Goal: Information Seeking & Learning: Learn about a topic

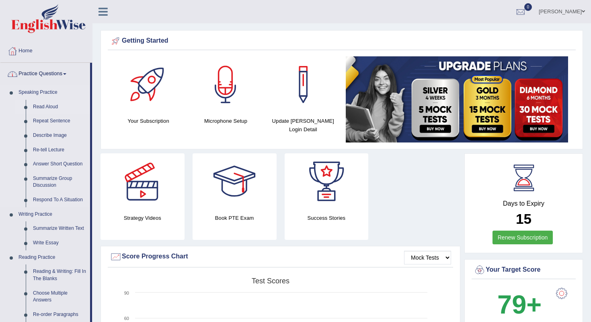
click at [45, 104] on link "Read Aloud" at bounding box center [59, 107] width 61 height 14
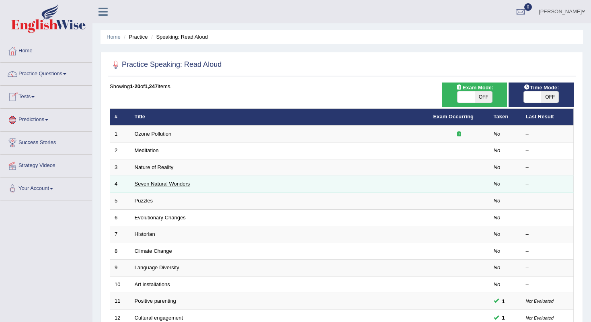
click at [147, 182] on link "Seven Natural Wonders" at bounding box center [162, 183] width 55 height 6
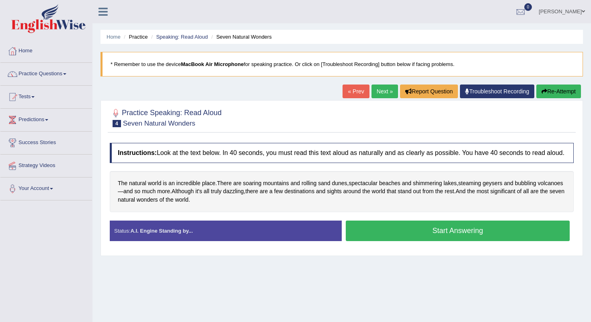
click at [500, 236] on button "Start Answering" at bounding box center [458, 230] width 224 height 20
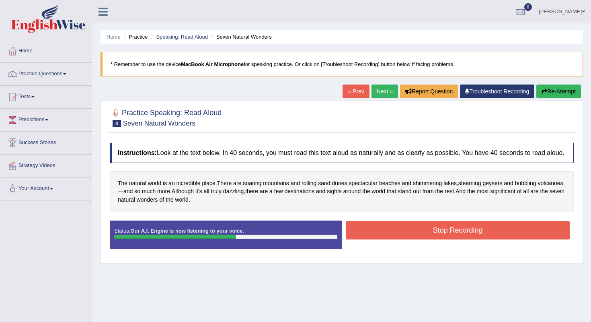
click at [500, 236] on button "Stop Recording" at bounding box center [458, 230] width 224 height 18
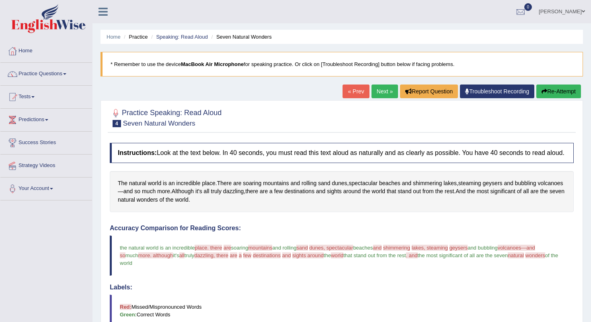
click at [378, 90] on link "Next »" at bounding box center [384, 91] width 27 height 14
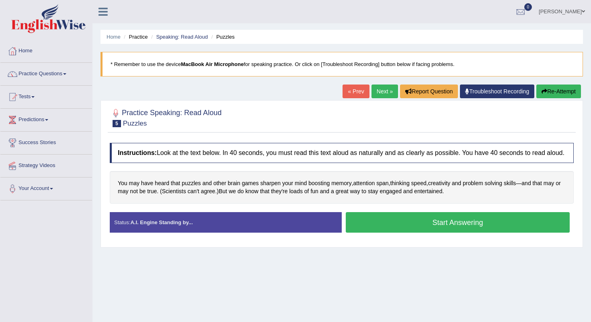
click at [404, 228] on button "Start Answering" at bounding box center [458, 222] width 224 height 20
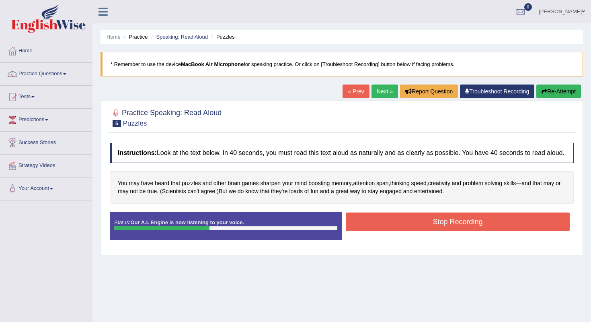
click at [404, 228] on button "Stop Recording" at bounding box center [458, 221] width 224 height 18
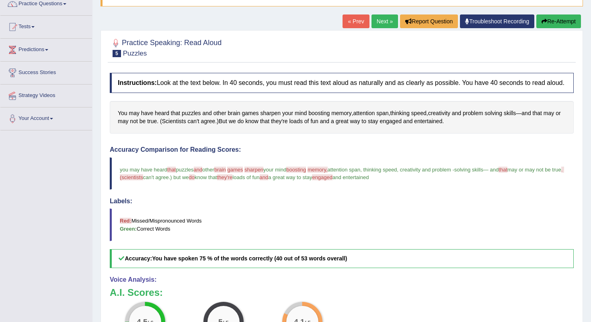
scroll to position [65, 0]
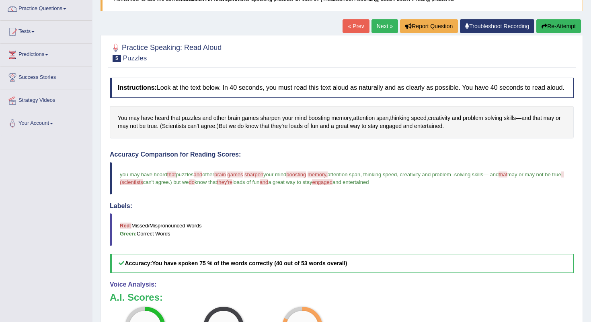
click at [376, 27] on link "Next »" at bounding box center [384, 26] width 27 height 14
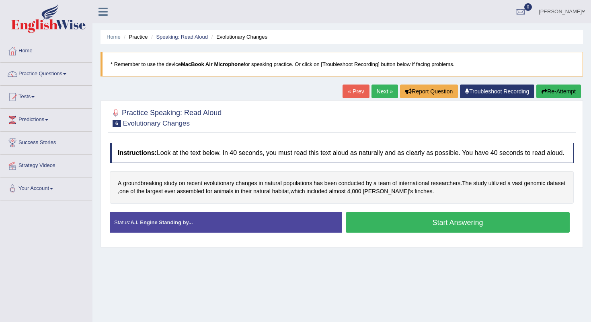
drag, startPoint x: 0, startPoint y: 0, endPoint x: 447, endPoint y: 225, distance: 500.8
click at [447, 225] on button "Start Answering" at bounding box center [458, 222] width 224 height 20
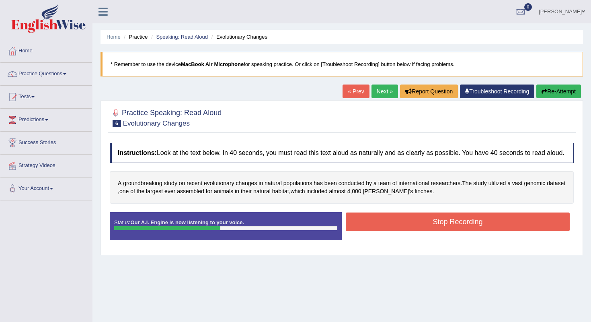
click at [449, 231] on button "Stop Recording" at bounding box center [458, 221] width 224 height 18
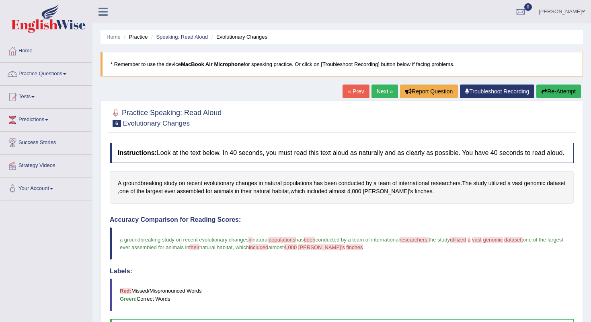
click at [377, 90] on link "Next »" at bounding box center [384, 91] width 27 height 14
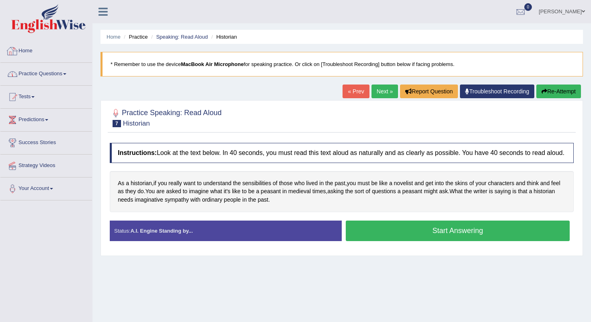
click at [24, 76] on link "Practice Questions" at bounding box center [46, 73] width 92 height 20
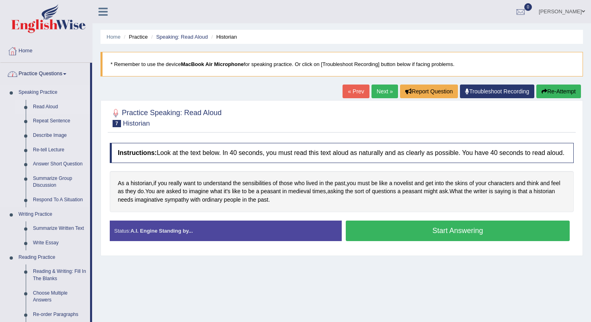
click at [36, 105] on link "Read Aloud" at bounding box center [59, 107] width 61 height 14
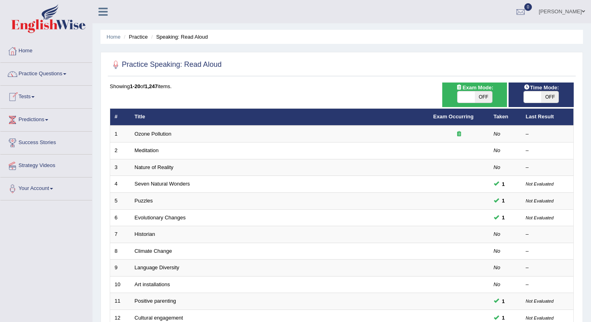
click at [490, 100] on span "OFF" at bounding box center [483, 96] width 17 height 11
checkbox input "true"
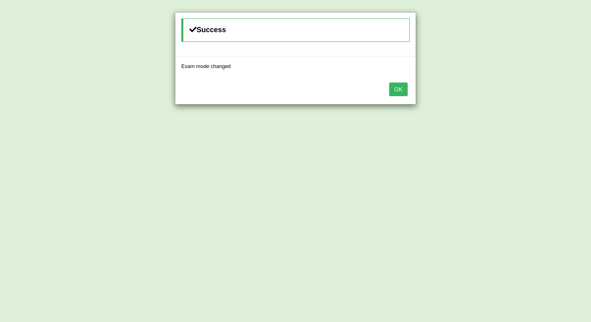
click at [401, 87] on button "OK" at bounding box center [398, 89] width 18 height 14
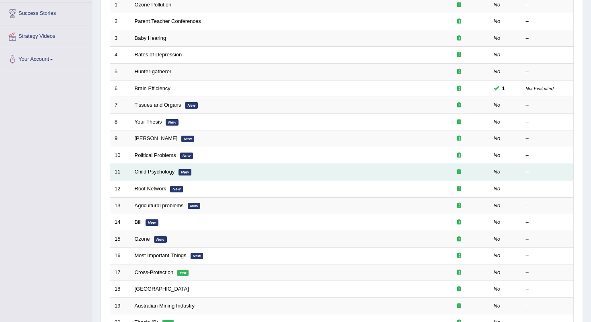
scroll to position [187, 0]
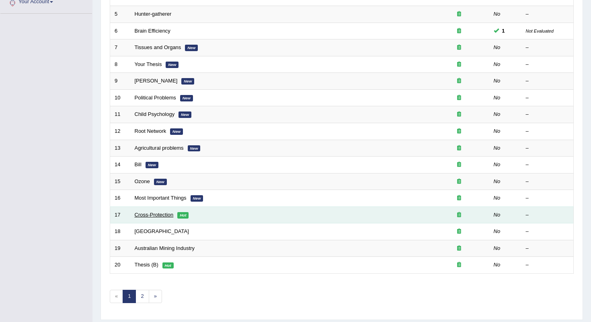
click at [153, 211] on link "Cross-Protection" at bounding box center [154, 214] width 39 height 6
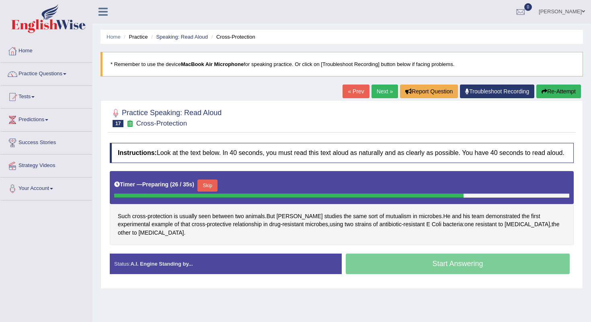
click at [397, 269] on div "Start Answering" at bounding box center [458, 264] width 232 height 23
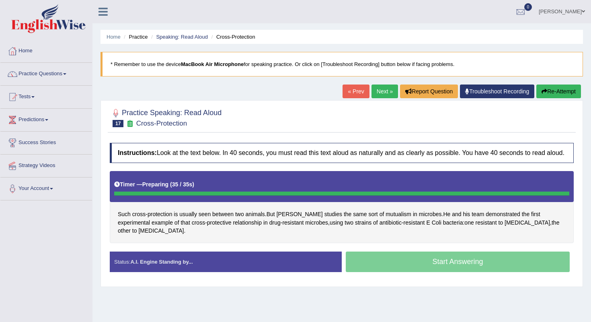
click at [397, 269] on div "Start Answering" at bounding box center [458, 262] width 232 height 23
click at [370, 191] on div "Timer — Preparing ( 35 / 35s )" at bounding box center [341, 184] width 455 height 14
click at [357, 240] on div "Such cross - protection is usually seen between two animals . But Gore studies …" at bounding box center [342, 207] width 464 height 72
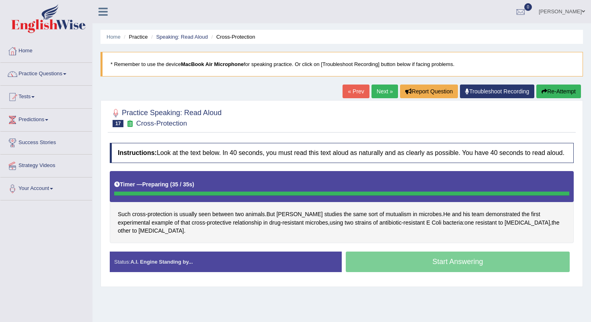
click at [357, 240] on div "Such cross - protection is usually seen between two animals . But Gore studies …" at bounding box center [342, 207] width 464 height 72
click at [355, 227] on span "strains" at bounding box center [363, 222] width 16 height 8
click at [338, 230] on div at bounding box center [338, 231] width 14 height 6
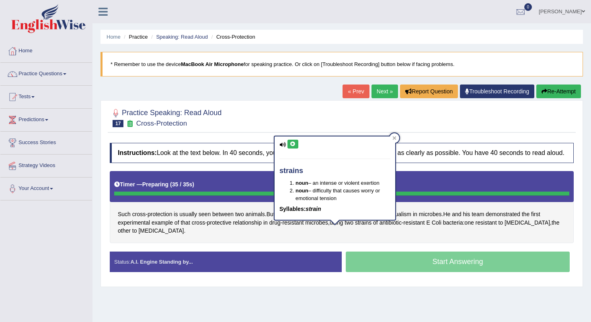
click at [373, 260] on div "Start Answering" at bounding box center [458, 262] width 232 height 23
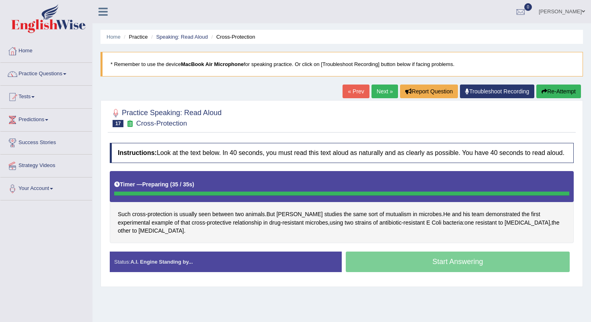
click at [392, 273] on div "Start Answering" at bounding box center [458, 262] width 232 height 23
drag, startPoint x: 392, startPoint y: 273, endPoint x: 380, endPoint y: 158, distance: 115.6
click at [386, 251] on div "Instructions: Look at the text below. In 40 seconds, you must read this text al…" at bounding box center [342, 210] width 468 height 143
click at [420, 274] on div "Start Answering" at bounding box center [458, 262] width 232 height 23
click at [72, 112] on link "Predictions" at bounding box center [46, 119] width 92 height 20
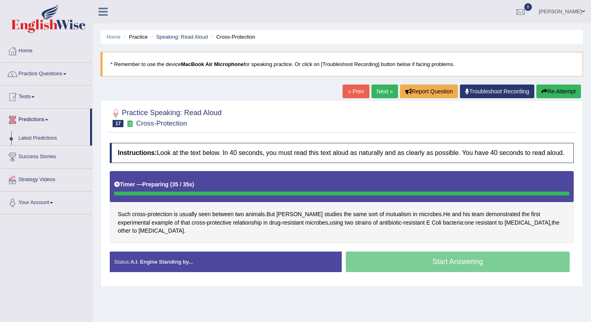
click at [72, 74] on link "Practice Questions" at bounding box center [46, 73] width 92 height 20
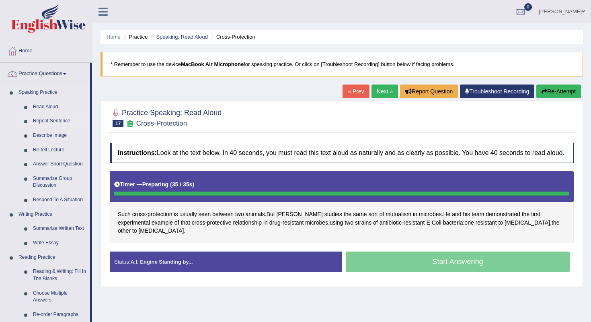
click at [49, 118] on link "Repeat Sentence" at bounding box center [59, 121] width 61 height 14
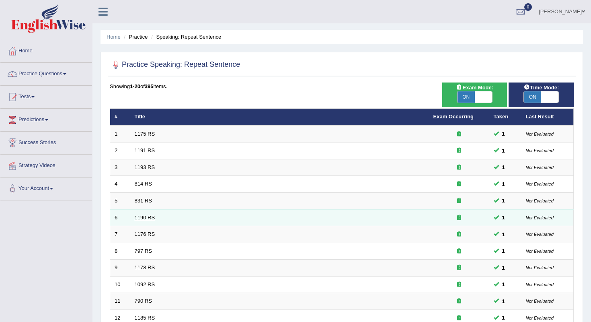
click at [135, 214] on link "1190 RS" at bounding box center [145, 217] width 20 height 6
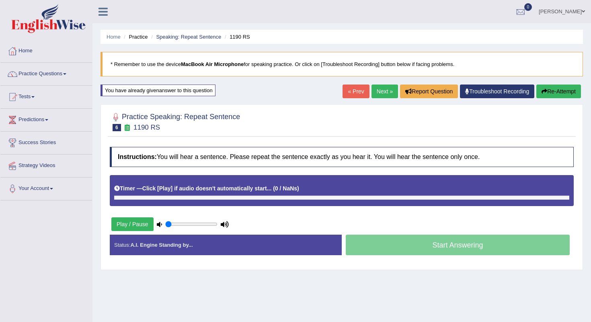
click at [141, 225] on button "Play / Pause" at bounding box center [132, 224] width 42 height 14
click at [387, 260] on div "Status: A.I. Engine Standing by... Start Answering Stop Recording" at bounding box center [342, 248] width 464 height 29
click at [133, 223] on button "Play / Pause" at bounding box center [132, 224] width 42 height 14
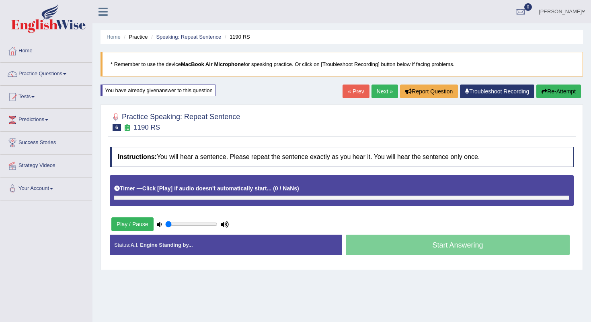
click at [133, 223] on button "Play / Pause" at bounding box center [132, 224] width 42 height 14
click at [190, 218] on div "Play / Pause" at bounding box center [170, 224] width 121 height 20
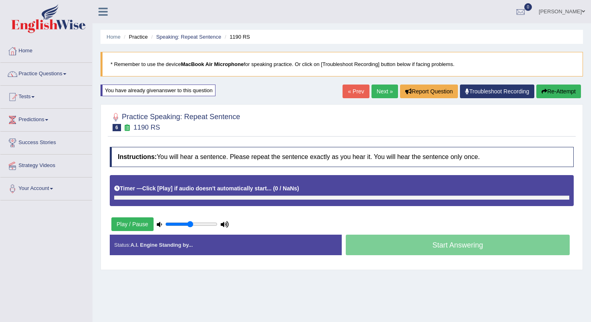
click at [191, 221] on input "range" at bounding box center [191, 224] width 52 height 6
click at [178, 221] on input "range" at bounding box center [191, 224] width 52 height 6
type input "0.5"
click at [189, 223] on input "range" at bounding box center [191, 224] width 52 height 6
click at [189, 222] on input "range" at bounding box center [191, 224] width 52 height 6
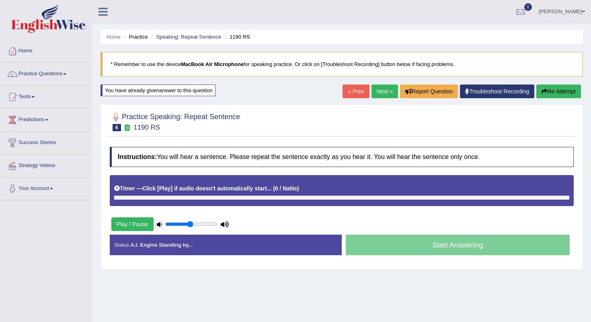
click at [189, 222] on input "range" at bounding box center [191, 224] width 52 height 6
click at [482, 92] on link "Troubleshoot Recording" at bounding box center [497, 91] width 74 height 14
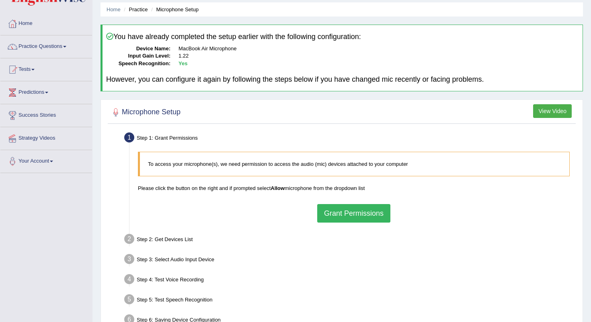
scroll to position [21, 0]
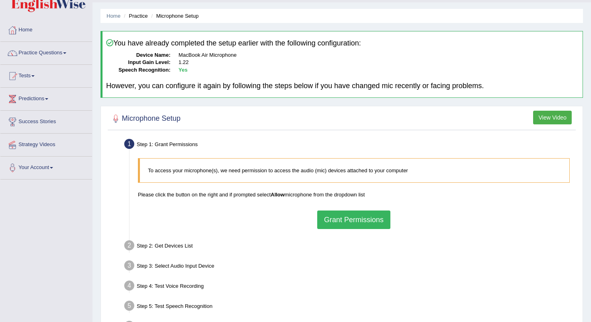
click at [351, 210] on button "Grant Permissions" at bounding box center [353, 219] width 73 height 18
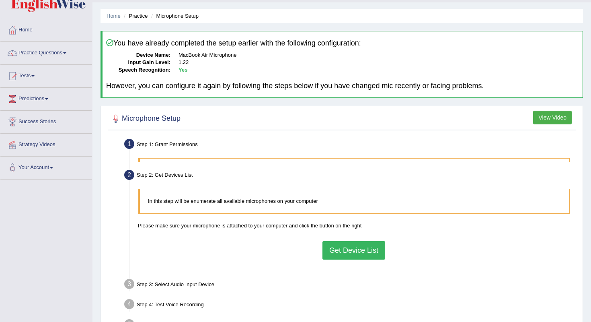
click at [348, 215] on div "In this step will be enumerate all available microphones on your computer Pleas…" at bounding box center [354, 227] width 440 height 86
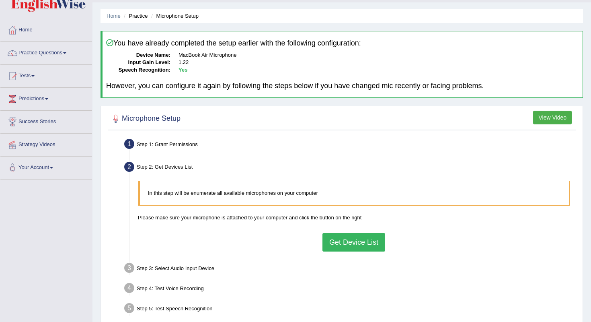
click at [348, 246] on button "Get Device List" at bounding box center [353, 242] width 63 height 18
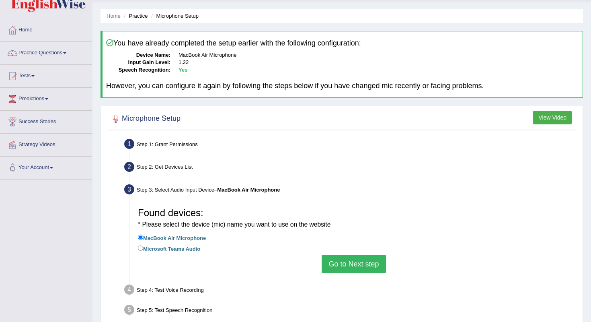
click at [347, 260] on button "Go to Next step" at bounding box center [354, 263] width 64 height 18
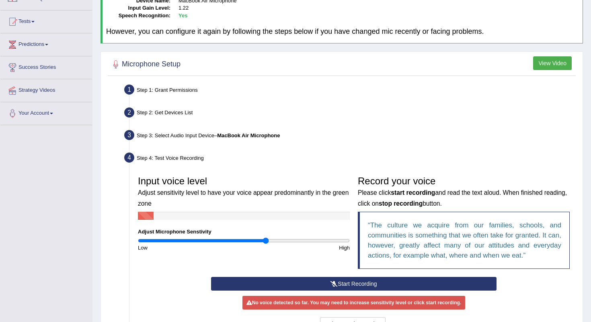
scroll to position [150, 0]
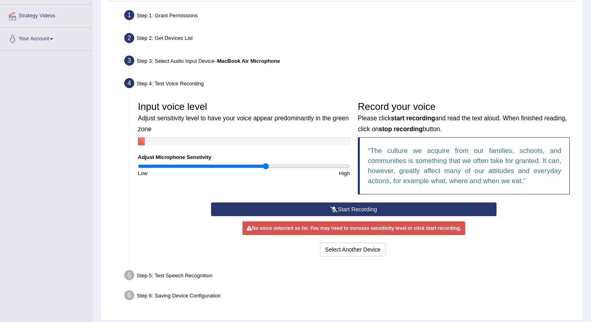
click at [341, 202] on button "Start Recording" at bounding box center [353, 209] width 285 height 14
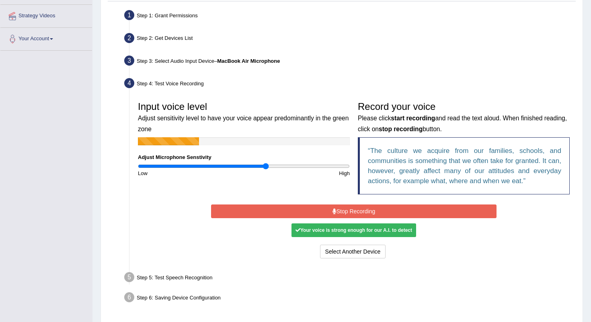
click at [346, 212] on button "Stop Recording" at bounding box center [353, 211] width 285 height 14
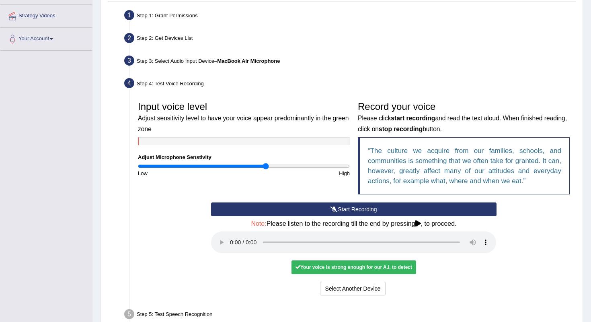
click at [231, 235] on audio at bounding box center [353, 242] width 285 height 22
click at [439, 237] on audio at bounding box center [353, 242] width 285 height 22
drag, startPoint x: 439, startPoint y: 237, endPoint x: 462, endPoint y: 238, distance: 22.5
click at [462, 238] on audio at bounding box center [353, 242] width 285 height 22
click at [392, 281] on button "Voice is ok. Go to Next step" at bounding box center [388, 288] width 80 height 14
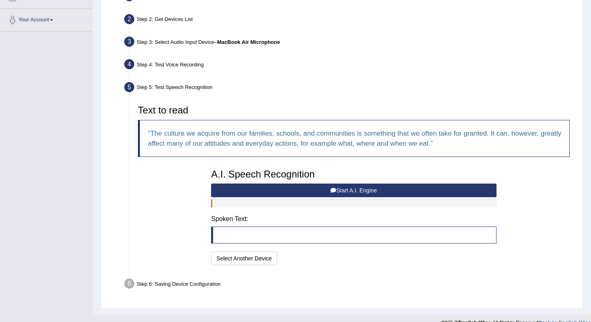
scroll to position [170, 0]
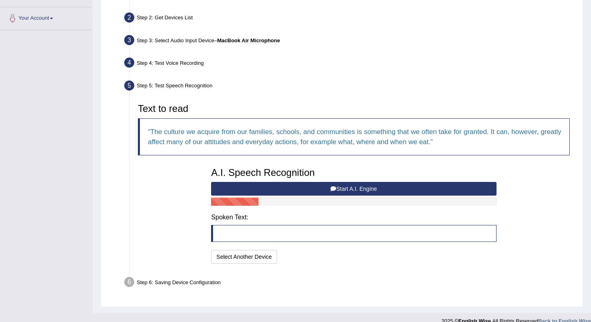
click at [255, 234] on blockquote at bounding box center [353, 233] width 285 height 17
click at [232, 241] on div "A.I. Speech Recognition Start A.I. Engine Stop A.I. Engine Note: Please listen …" at bounding box center [353, 214] width 293 height 102
click at [327, 185] on button "Start A.I. Engine" at bounding box center [353, 189] width 285 height 14
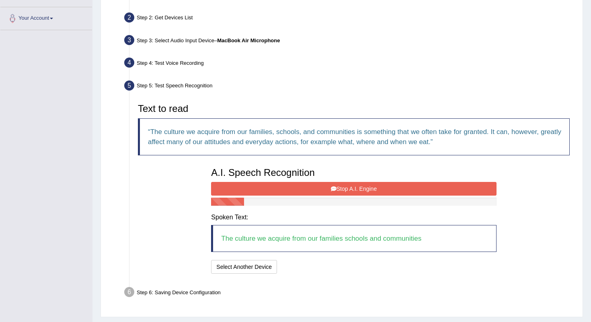
click at [329, 182] on button "Stop A.I. Engine" at bounding box center [353, 189] width 285 height 14
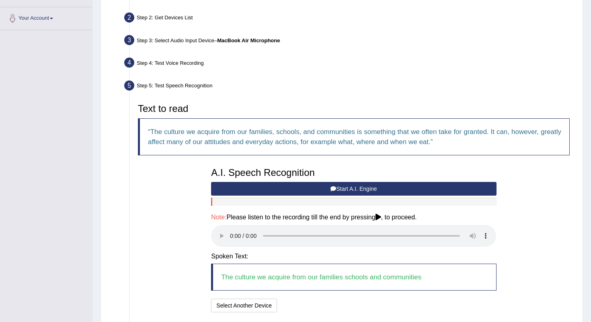
click at [228, 228] on audio at bounding box center [353, 236] width 285 height 22
click at [229, 231] on audio at bounding box center [353, 236] width 285 height 22
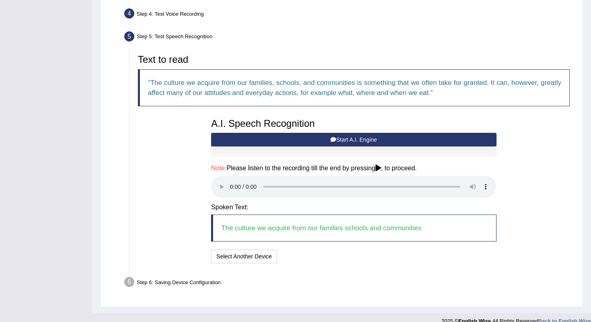
scroll to position [219, 0]
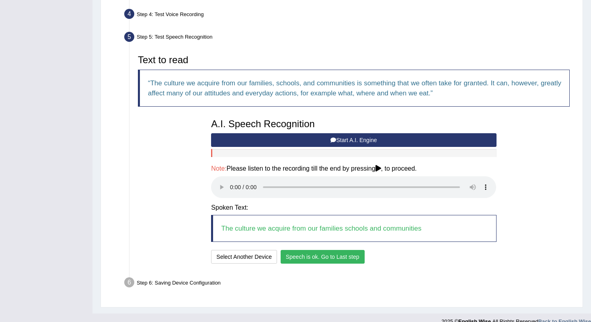
click at [336, 250] on button "Speech is ok. Go to Last step" at bounding box center [323, 257] width 84 height 14
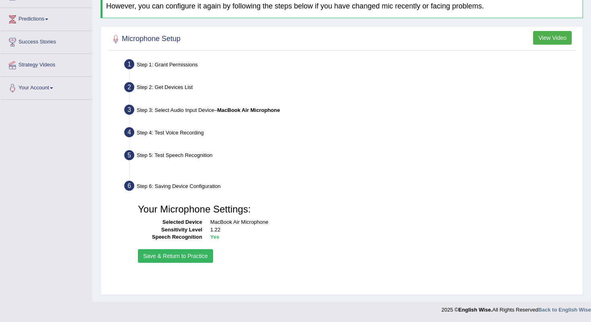
scroll to position [100, 0]
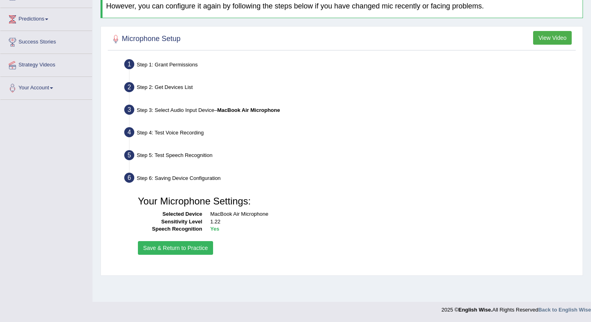
click at [172, 242] on button "Save & Return to Practice" at bounding box center [175, 248] width 75 height 14
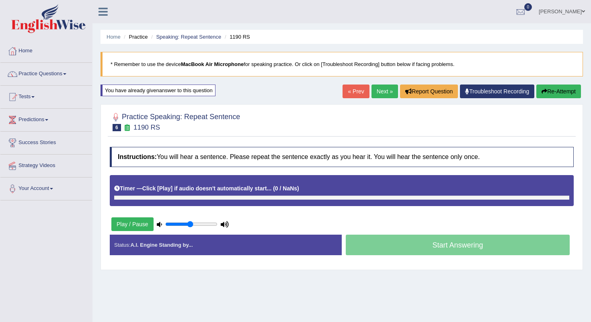
click at [114, 226] on button "Play / Pause" at bounding box center [132, 224] width 42 height 14
click at [130, 220] on button "Play / Pause" at bounding box center [132, 224] width 42 height 14
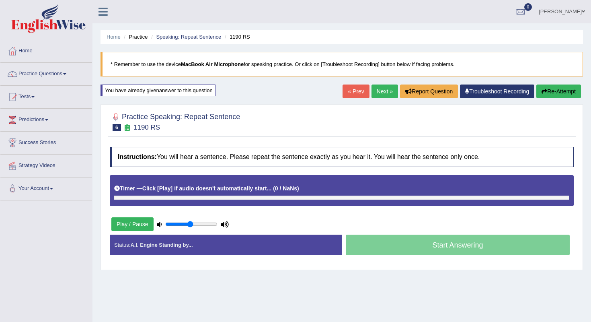
click at [130, 220] on button "Play / Pause" at bounding box center [132, 224] width 42 height 14
click at [236, 200] on div "Timer — Click [Play] if audio doesn't automatically start... ( 0 / NaNs ) Skip" at bounding box center [342, 190] width 464 height 31
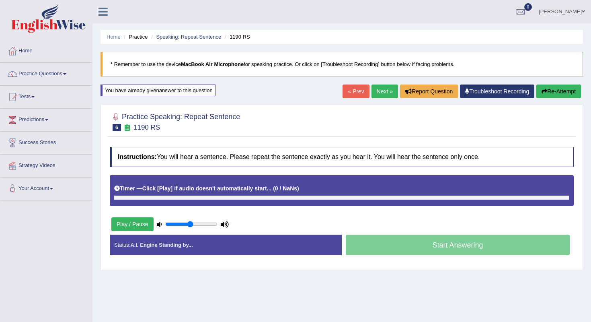
click at [236, 200] on div "Timer — Click [Play] if audio doesn't automatically start... ( 0 / NaNs ) Skip" at bounding box center [342, 190] width 464 height 31
click at [440, 248] on div "Start Answering" at bounding box center [458, 245] width 232 height 23
click at [312, 191] on div "Timer — Click [Play] if audio doesn't automatically start... ( 0 / NaNs ) Skip" at bounding box center [341, 188] width 455 height 14
click at [442, 193] on div "Timer — Click [Play] if audio doesn't automatically start... ( 0 / NaNs ) Skip" at bounding box center [341, 188] width 455 height 14
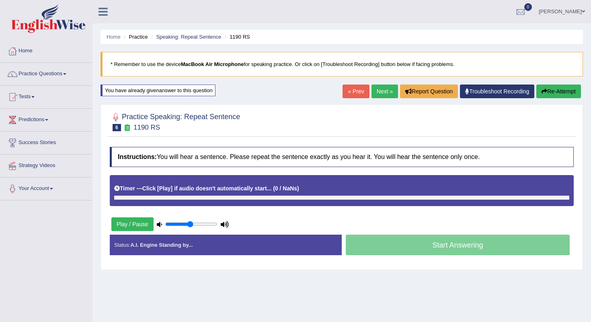
click at [426, 242] on div "Start Answering" at bounding box center [458, 245] width 232 height 23
click at [449, 234] on div "Instructions: You will hear a sentence. Please repeat the sentence exactly as y…" at bounding box center [342, 204] width 468 height 123
click at [449, 234] on div "Start Answering" at bounding box center [458, 245] width 232 height 23
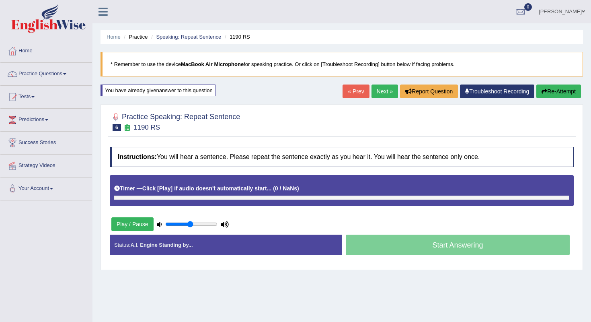
click at [449, 246] on div "Start Answering" at bounding box center [458, 245] width 232 height 23
click at [448, 246] on div "Start Answering" at bounding box center [458, 245] width 232 height 23
drag, startPoint x: 450, startPoint y: 246, endPoint x: 295, endPoint y: 230, distance: 156.1
click at [296, 229] on div "Instructions: You will hear a sentence. Please repeat the sentence exactly as y…" at bounding box center [342, 204] width 468 height 123
click at [130, 221] on button "Play / Pause" at bounding box center [132, 224] width 42 height 14
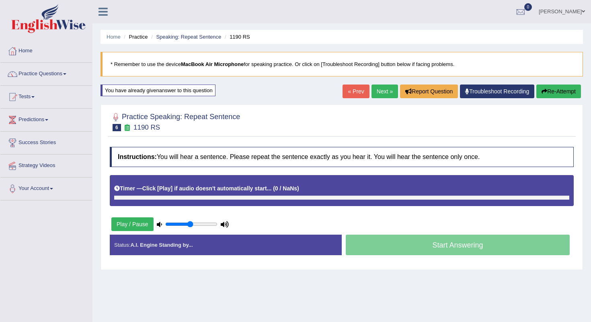
click at [130, 221] on button "Play / Pause" at bounding box center [132, 224] width 42 height 14
click at [378, 91] on link "Next »" at bounding box center [384, 91] width 27 height 14
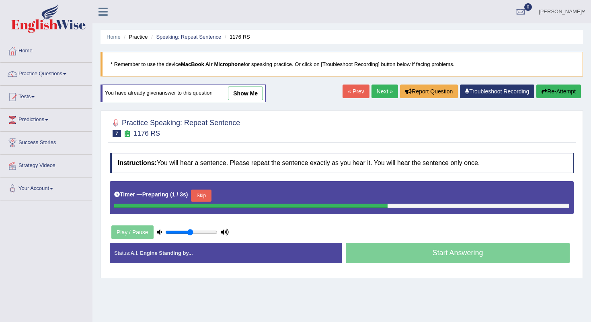
click at [379, 88] on link "Next »" at bounding box center [384, 91] width 27 height 14
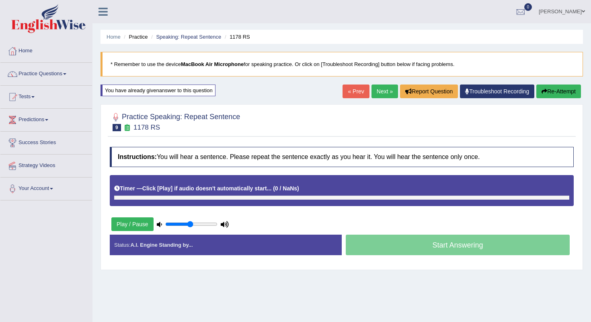
click at [552, 88] on button "Re-Attempt" at bounding box center [558, 91] width 45 height 14
click at [179, 203] on div "Timer — Click [Play] if audio doesn't automatically start... ( 0 / NaNs ) Skip" at bounding box center [342, 190] width 464 height 31
click at [131, 228] on button "Play / Pause" at bounding box center [132, 224] width 42 height 14
click at [132, 223] on button "Play / Pause" at bounding box center [132, 224] width 42 height 14
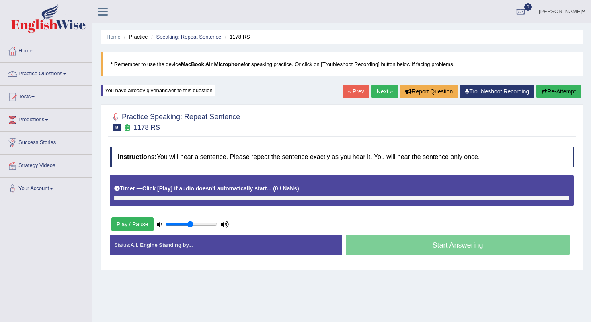
click at [132, 223] on button "Play / Pause" at bounding box center [132, 224] width 42 height 14
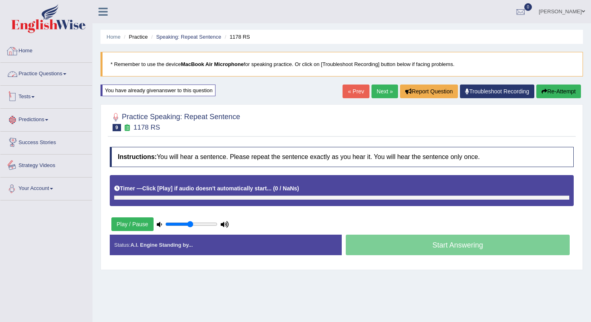
click at [21, 64] on link "Practice Questions" at bounding box center [46, 73] width 92 height 20
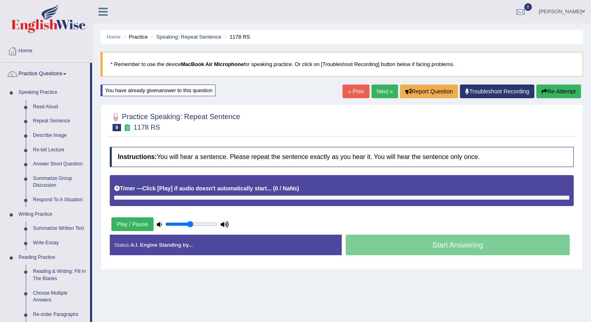
click at [137, 227] on button "Play / Pause" at bounding box center [132, 224] width 42 height 14
click at [137, 222] on button "Play / Pause" at bounding box center [132, 224] width 42 height 14
click at [189, 224] on input "range" at bounding box center [191, 224] width 52 height 6
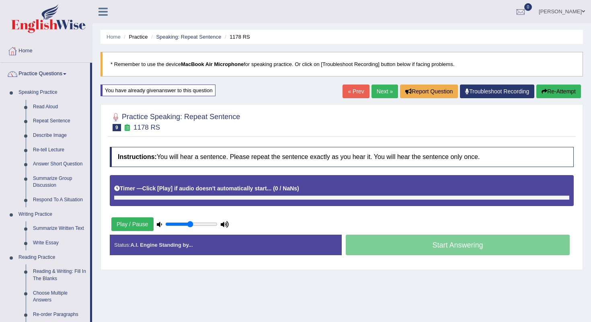
click at [113, 221] on button "Play / Pause" at bounding box center [132, 224] width 42 height 14
click at [115, 221] on button "Play / Pause" at bounding box center [132, 224] width 42 height 14
click at [135, 199] on div at bounding box center [341, 197] width 455 height 4
click at [135, 196] on div at bounding box center [341, 197] width 455 height 4
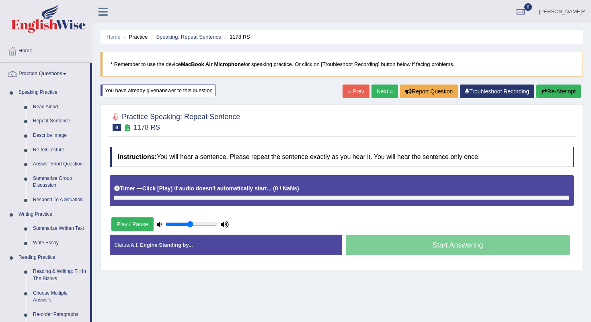
click at [136, 217] on button "Play / Pause" at bounding box center [132, 224] width 42 height 14
click at [139, 225] on button "Play / Pause" at bounding box center [132, 224] width 42 height 14
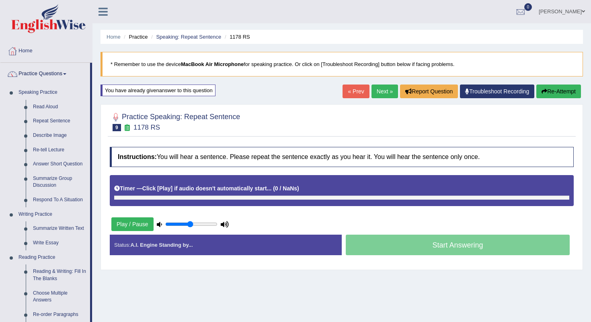
click at [139, 225] on button "Play / Pause" at bounding box center [132, 224] width 42 height 14
type input "0.6"
click at [195, 224] on input "range" at bounding box center [191, 224] width 52 height 6
click at [127, 223] on button "Play / Pause" at bounding box center [132, 224] width 42 height 14
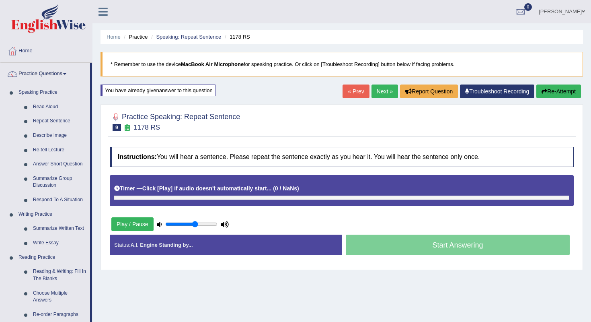
click at [127, 223] on button "Play / Pause" at bounding box center [132, 224] width 42 height 14
click at [135, 225] on button "Play / Pause" at bounding box center [132, 224] width 42 height 14
click at [158, 223] on icon at bounding box center [159, 223] width 5 height 5
click at [134, 224] on button "Play / Pause" at bounding box center [132, 224] width 42 height 14
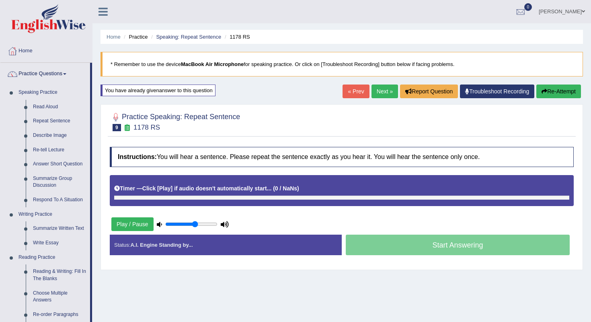
click at [134, 224] on button "Play / Pause" at bounding box center [132, 224] width 42 height 14
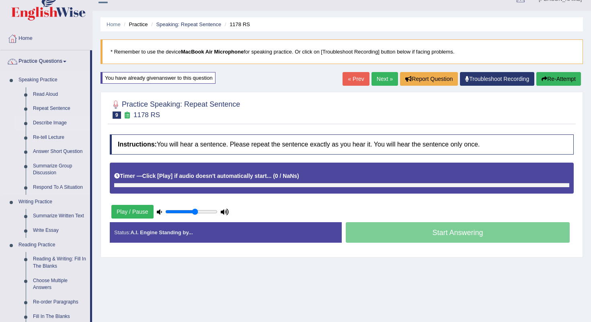
click at [48, 119] on link "Describe Image" at bounding box center [59, 123] width 61 height 14
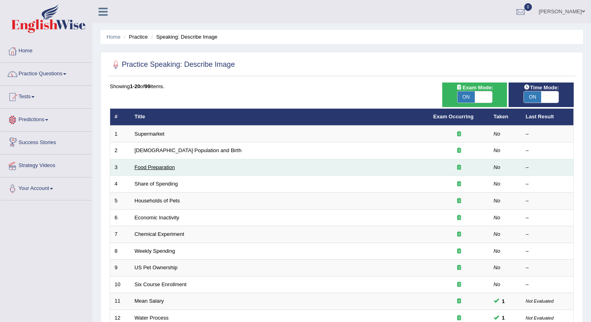
click at [152, 168] on link "Food Preparation" at bounding box center [155, 167] width 40 height 6
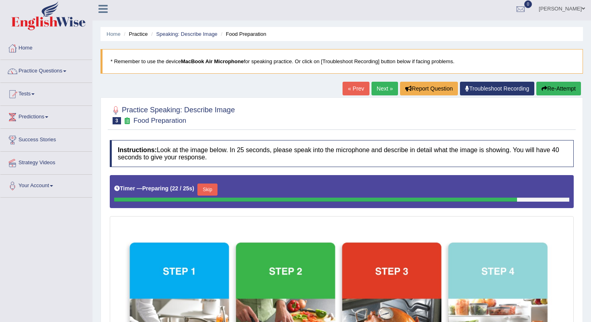
scroll to position [3, 0]
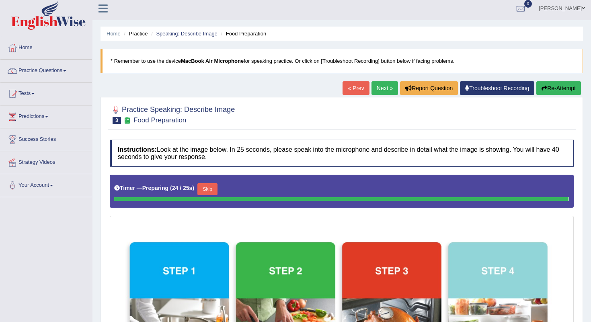
click at [220, 63] on b "MacBook Air Microphone" at bounding box center [212, 61] width 63 height 6
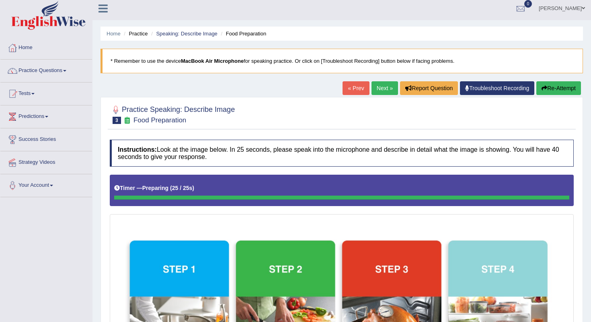
click at [220, 63] on b "MacBook Air Microphone" at bounding box center [212, 61] width 63 height 6
click at [219, 63] on b "MacBook Air Microphone" at bounding box center [212, 61] width 63 height 6
click at [217, 58] on b "MacBook Air Microphone" at bounding box center [212, 61] width 63 height 6
click at [241, 62] on b "MacBook Air Microphone" at bounding box center [212, 61] width 63 height 6
click at [315, 148] on h4 "Instructions: Look at the image below. In 25 seconds, please speak into the mic…" at bounding box center [342, 152] width 464 height 27
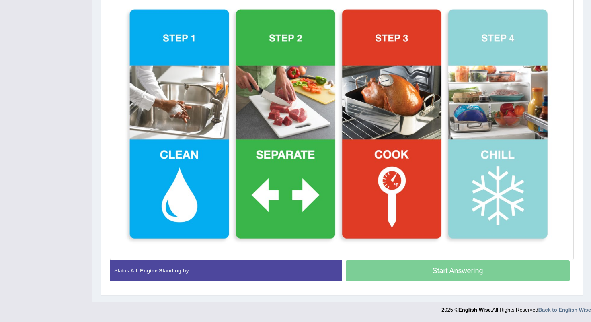
scroll to position [234, 0]
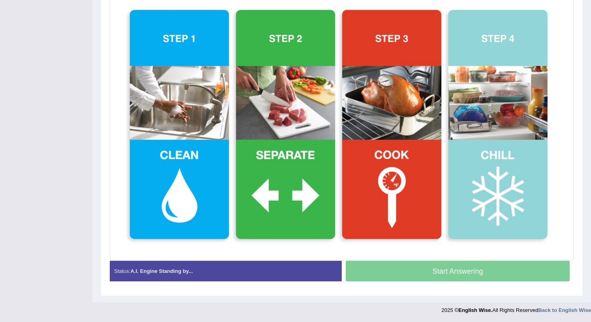
click at [395, 281] on div "Start Answering" at bounding box center [458, 271] width 232 height 23
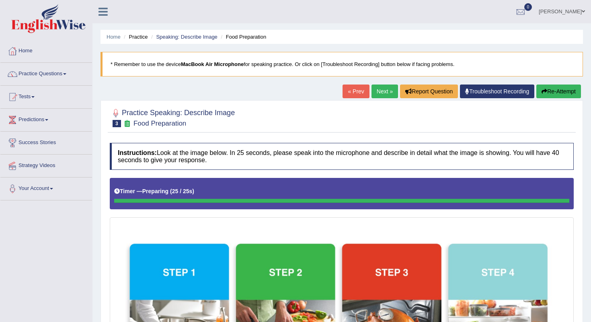
scroll to position [0, 0]
click at [35, 55] on link "Home" at bounding box center [46, 50] width 92 height 20
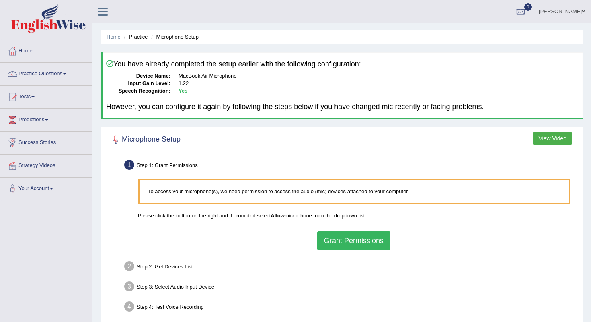
click at [187, 99] on div "You have already completed the setup earlier with the following configuration: …" at bounding box center [341, 85] width 482 height 67
click at [194, 69] on div "You have already completed the setup earlier with the following configuration: …" at bounding box center [341, 85] width 482 height 67
click at [195, 82] on dd "1.22" at bounding box center [378, 84] width 400 height 8
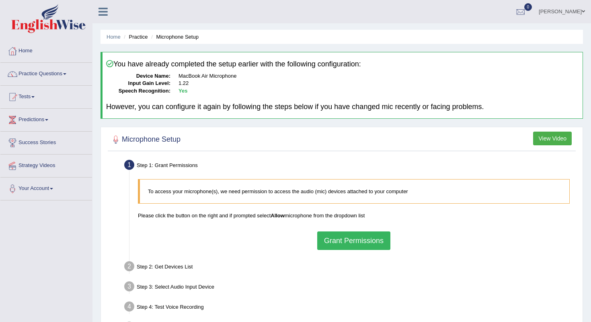
click at [201, 104] on h4 "However, you can configure it again by following the steps below if you have ch…" at bounding box center [342, 107] width 473 height 8
click at [552, 141] on button "View Video" at bounding box center [552, 138] width 39 height 14
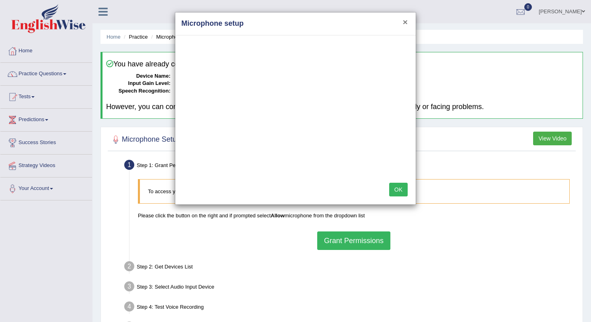
click at [405, 20] on button "×" at bounding box center [405, 22] width 5 height 8
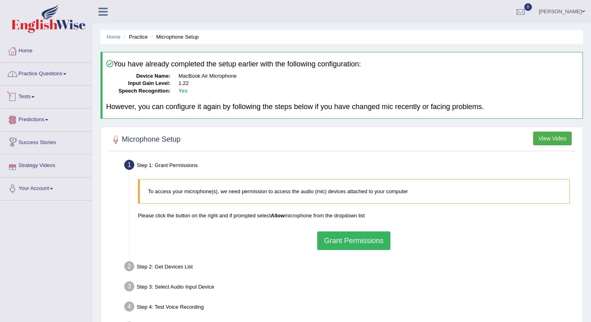
click at [60, 73] on link "Practice Questions" at bounding box center [46, 73] width 92 height 20
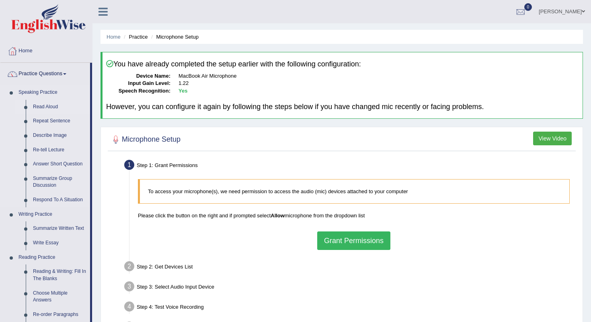
click at [41, 105] on link "Read Aloud" at bounding box center [59, 107] width 61 height 14
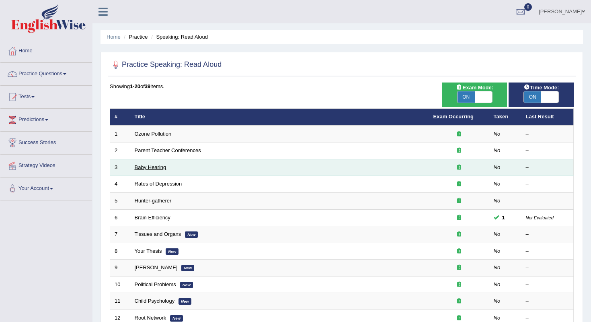
click at [146, 165] on link "Baby Hearing" at bounding box center [151, 167] width 32 height 6
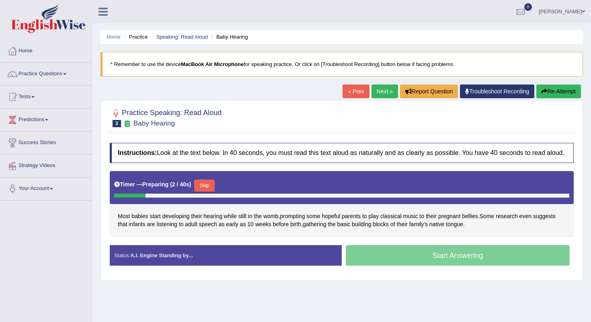
click at [214, 59] on blockquote "* Remember to use the device MacBook Air Microphone for speaking practice. Or c…" at bounding box center [341, 64] width 482 height 25
click at [214, 61] on b "MacBook Air Microphone" at bounding box center [212, 64] width 63 height 6
click at [326, 64] on blockquote "* Remember to use the device MacBook Air Microphone for speaking practice. Or c…" at bounding box center [341, 64] width 482 height 25
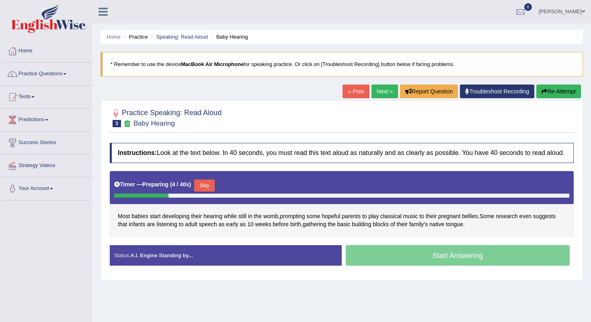
click at [326, 64] on blockquote "* Remember to use the device MacBook Air Microphone for speaking practice. Or c…" at bounding box center [341, 64] width 482 height 25
click at [166, 215] on div "Most babies start developing their hearing while still in the womb , prompting …" at bounding box center [342, 204] width 464 height 66
click at [239, 255] on div "Status: A.I. Engine Standing by..." at bounding box center [226, 255] width 232 height 20
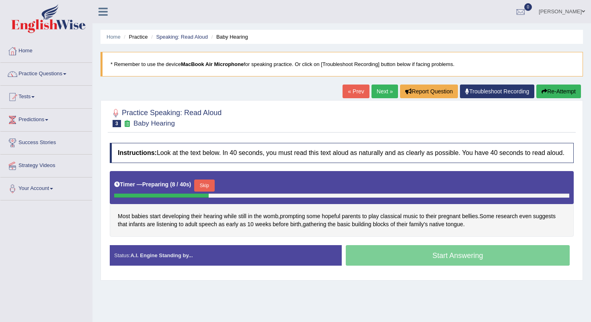
click at [479, 89] on link "Troubleshoot Recording" at bounding box center [497, 91] width 74 height 14
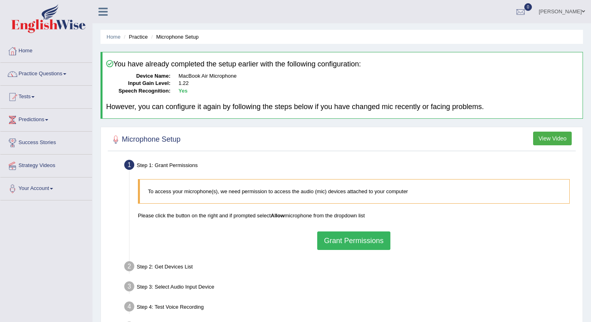
click at [364, 239] on button "Grant Permissions" at bounding box center [353, 240] width 73 height 18
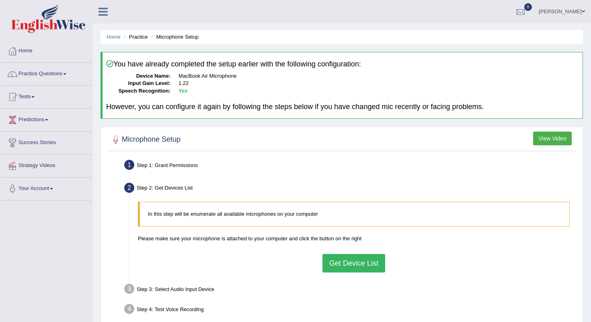
click at [344, 264] on button "Get Device List" at bounding box center [353, 263] width 63 height 18
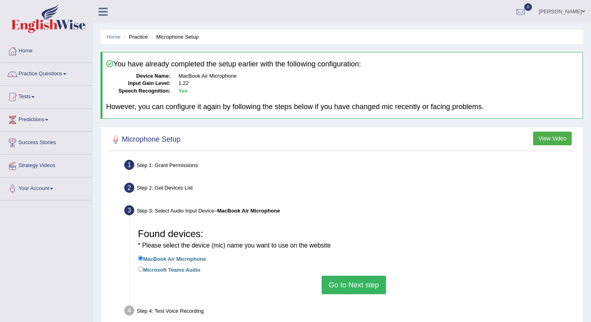
click at [339, 280] on button "Go to Next step" at bounding box center [354, 284] width 64 height 18
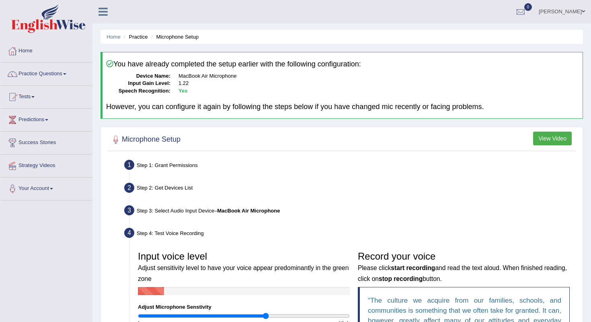
scroll to position [84, 0]
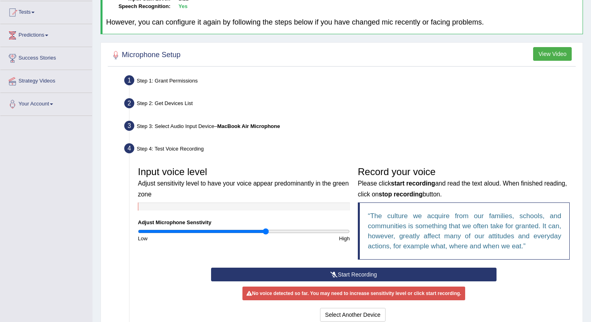
click at [330, 271] on icon at bounding box center [333, 274] width 7 height 6
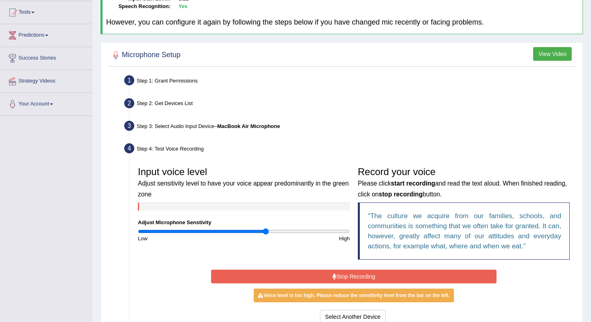
click at [330, 272] on button "Stop Recording" at bounding box center [353, 276] width 285 height 14
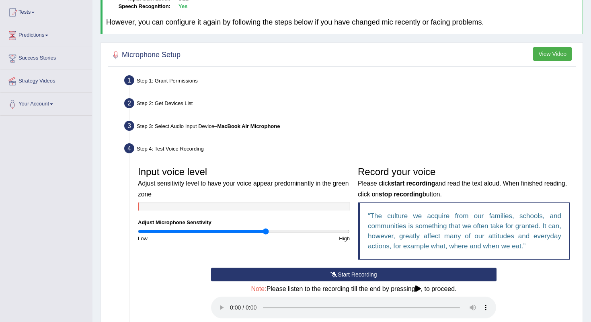
click at [230, 300] on audio at bounding box center [353, 307] width 285 height 22
click at [421, 302] on audio at bounding box center [353, 307] width 285 height 22
drag, startPoint x: 421, startPoint y: 302, endPoint x: 501, endPoint y: 319, distance: 81.8
click at [502, 318] on div "Start Recording Stop Recording Note: Please listen to the recording till the en…" at bounding box center [354, 314] width 440 height 95
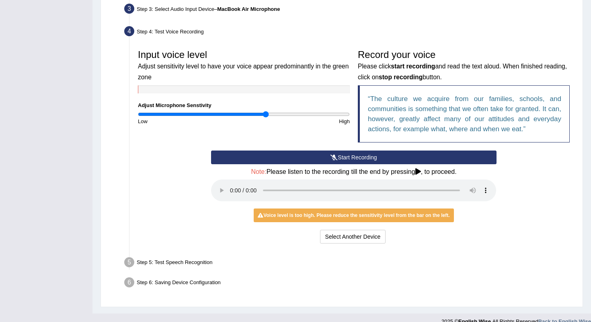
scroll to position [201, 0]
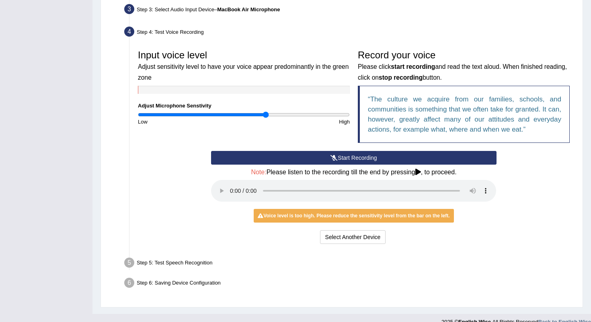
click at [230, 184] on audio at bounding box center [353, 191] width 285 height 22
click at [410, 181] on audio at bounding box center [353, 191] width 285 height 22
click at [426, 182] on audio at bounding box center [353, 191] width 285 height 22
click at [316, 209] on div "Voice level is too high. Please reduce the sensitivity level from the bar on th…" at bounding box center [354, 216] width 200 height 14
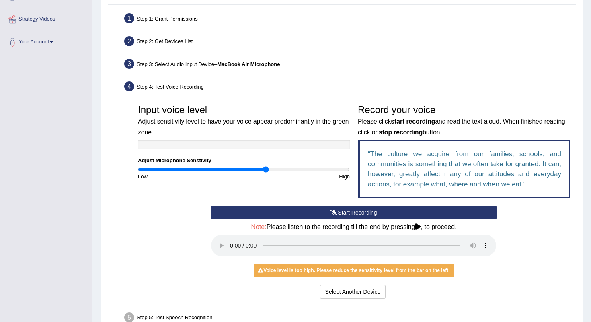
scroll to position [119, 0]
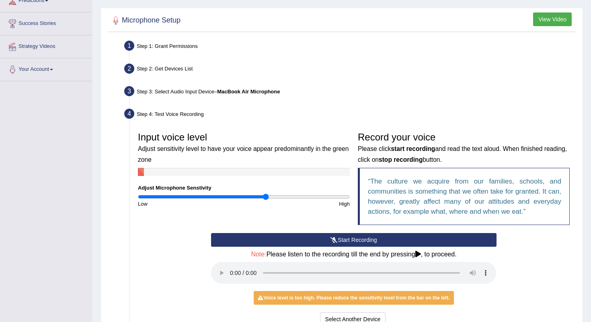
click at [318, 236] on button "Start Recording" at bounding box center [353, 240] width 285 height 14
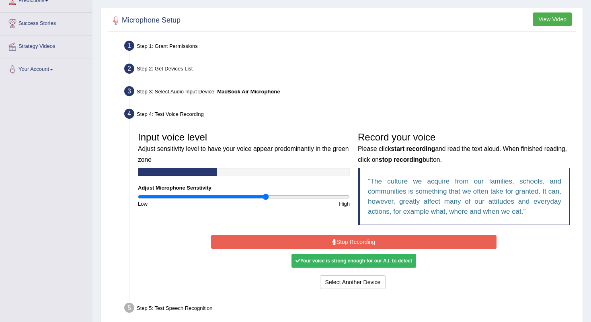
click at [318, 237] on button "Stop Recording" at bounding box center [353, 242] width 285 height 14
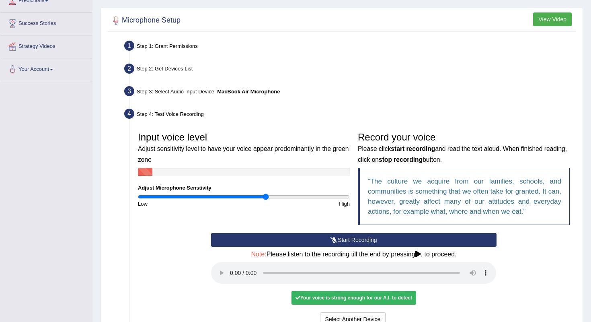
click at [421, 262] on audio at bounding box center [353, 273] width 285 height 22
click at [426, 266] on audio at bounding box center [353, 273] width 285 height 22
click at [232, 267] on audio at bounding box center [353, 273] width 285 height 22
click at [403, 312] on button "Voice is ok. Go to Next step" at bounding box center [388, 319] width 80 height 14
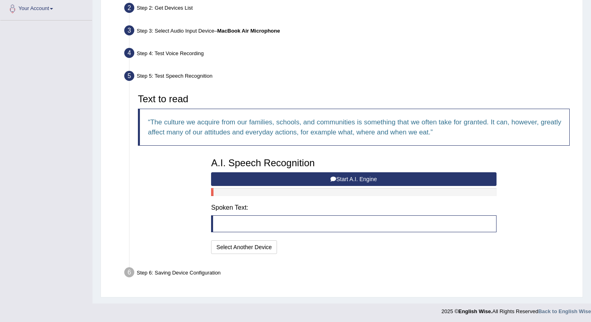
scroll to position [179, 0]
click at [300, 185] on div "A.I. Speech Recognition Start A.I. Engine Stop A.I. Engine Note: Please listen …" at bounding box center [353, 205] width 293 height 102
click at [300, 179] on button "Start A.I. Engine" at bounding box center [353, 179] width 285 height 14
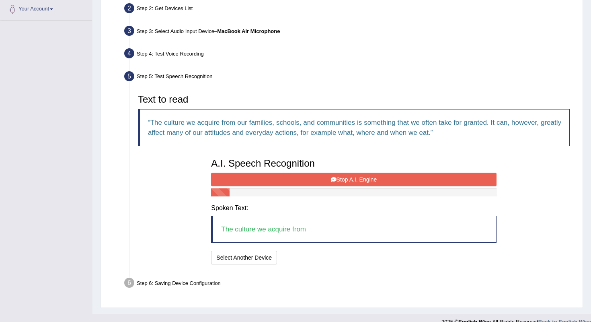
click at [287, 177] on button "Stop A.I. Engine" at bounding box center [353, 179] width 285 height 14
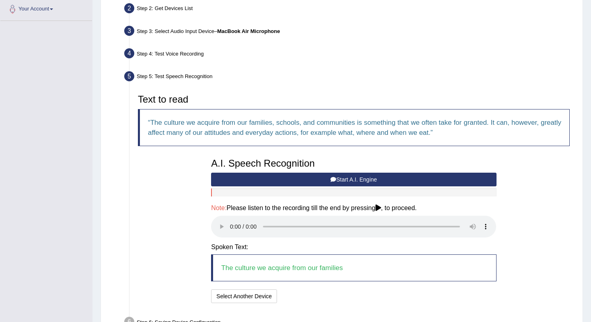
click at [391, 220] on audio at bounding box center [353, 226] width 285 height 22
click at [423, 219] on audio at bounding box center [353, 226] width 285 height 22
click at [233, 221] on audio at bounding box center [353, 226] width 285 height 22
click at [315, 289] on button "Speech is ok. Go to Last step" at bounding box center [323, 296] width 84 height 14
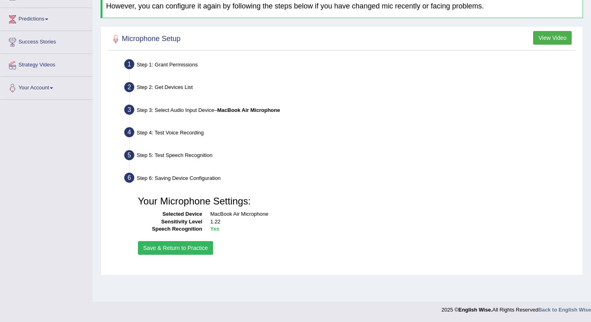
scroll to position [100, 0]
click at [203, 244] on button "Save & Return to Practice" at bounding box center [175, 248] width 75 height 14
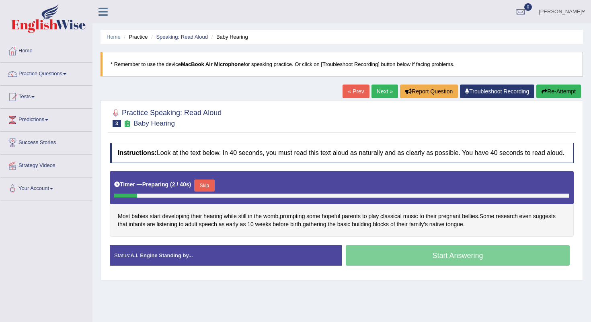
click at [198, 235] on div "Most babies start developing their hearing while still in the womb , prompting …" at bounding box center [342, 204] width 464 height 66
click at [204, 264] on div "Status: A.I. Engine Standing by..." at bounding box center [226, 255] width 232 height 20
click at [130, 127] on small at bounding box center [127, 124] width 8 height 8
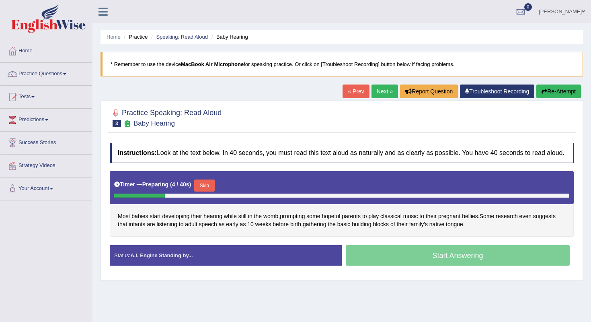
click at [127, 123] on icon at bounding box center [127, 123] width 8 height 7
click at [148, 123] on small "Baby Hearing" at bounding box center [153, 123] width 41 height 8
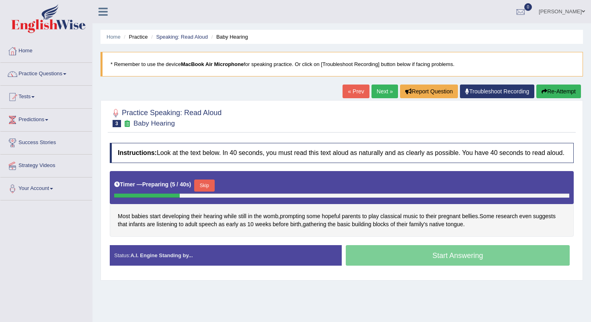
click at [148, 123] on small "Baby Hearing" at bounding box center [153, 123] width 41 height 8
click at [145, 67] on blockquote "* Remember to use the device MacBook Air Microphone for speaking practice. Or c…" at bounding box center [341, 64] width 482 height 25
click at [269, 71] on blockquote "* Remember to use the device MacBook Air Microphone for speaking practice. Or c…" at bounding box center [341, 64] width 482 height 25
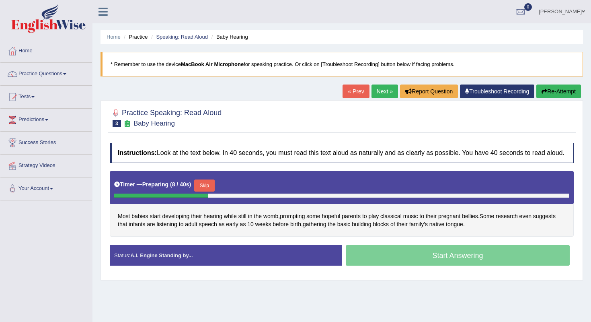
click at [344, 66] on blockquote "* Remember to use the device MacBook Air Microphone for speaking practice. Or c…" at bounding box center [341, 64] width 482 height 25
click at [478, 248] on div "Instructions: Look at the text below. In 40 seconds, you must read this text al…" at bounding box center [342, 207] width 468 height 137
click at [478, 267] on div "Start Answering" at bounding box center [458, 256] width 232 height 23
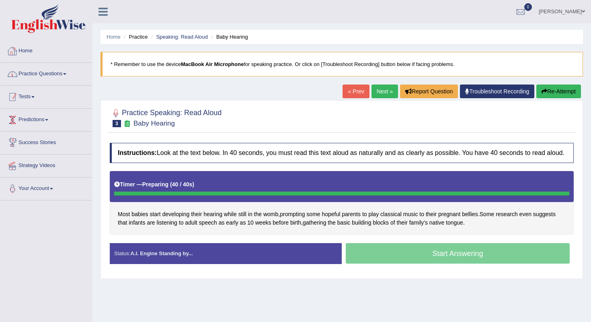
click at [70, 22] on img at bounding box center [48, 18] width 74 height 29
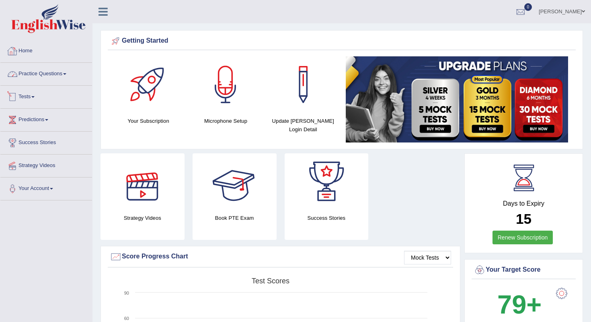
click at [33, 55] on link "Home" at bounding box center [46, 50] width 92 height 20
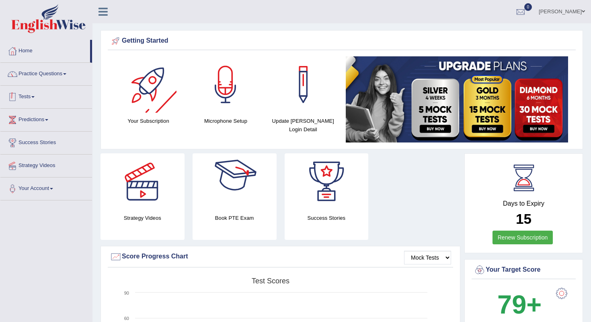
click at [60, 73] on link "Practice Questions" at bounding box center [46, 73] width 92 height 20
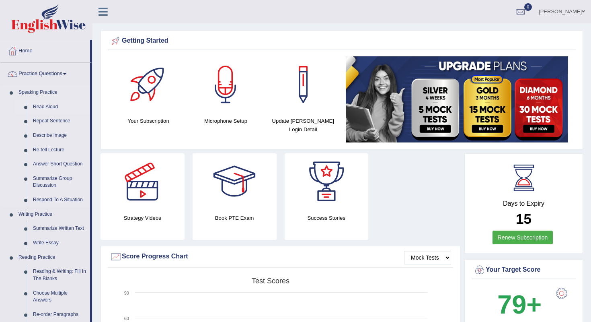
click at [47, 103] on link "Read Aloud" at bounding box center [59, 107] width 61 height 14
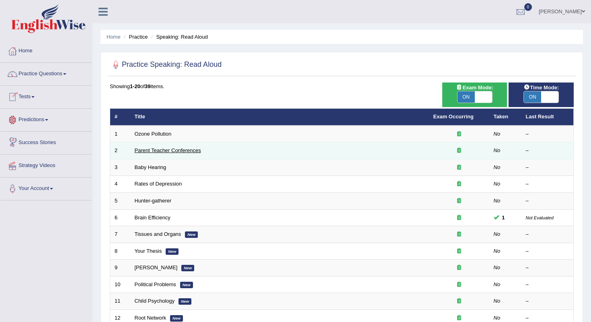
click at [175, 148] on link "Parent Teacher Conferences" at bounding box center [168, 150] width 66 height 6
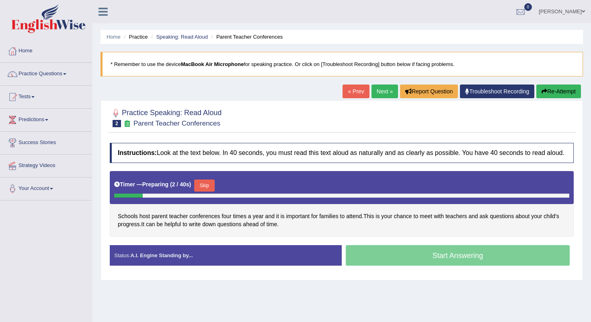
click at [380, 236] on div "Schools host parent teacher conferences four times a year and it is important f…" at bounding box center [342, 204] width 464 height 66
click at [383, 252] on div "Start Answering" at bounding box center [458, 256] width 232 height 23
click at [383, 262] on div "Start Answering" at bounding box center [458, 256] width 232 height 23
click at [383, 265] on div "Start Answering" at bounding box center [458, 256] width 232 height 23
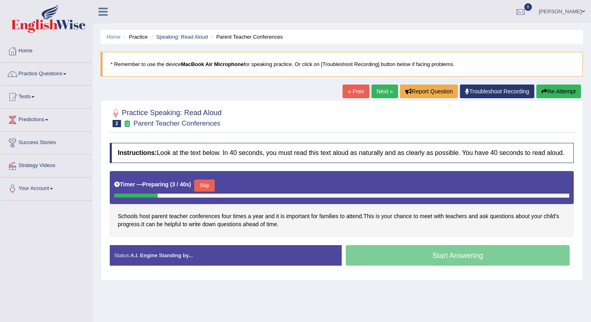
click at [383, 265] on div "Start Answering" at bounding box center [458, 256] width 232 height 23
drag, startPoint x: 383, startPoint y: 265, endPoint x: 203, endPoint y: 48, distance: 281.5
click at [203, 42] on div "Home Practice Speaking: Read Aloud Parent Teacher Conferences * Remember to use…" at bounding box center [341, 201] width 498 height 402
click at [207, 67] on b "MacBook Air Microphone" at bounding box center [212, 64] width 63 height 6
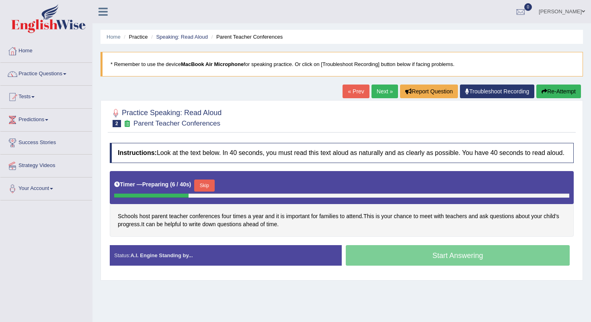
click at [207, 67] on b "MacBook Air Microphone" at bounding box center [212, 64] width 63 height 6
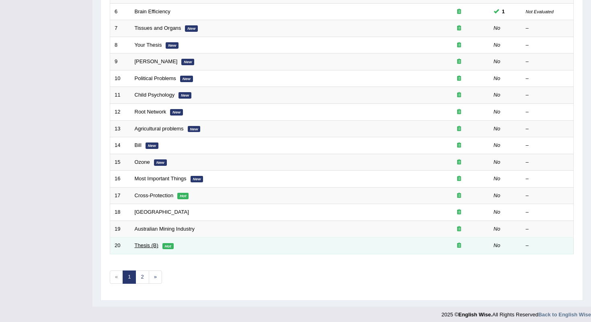
scroll to position [205, 0]
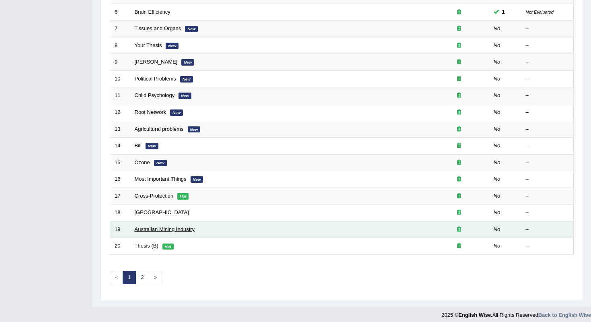
click at [143, 226] on link "Australian Mining Industry" at bounding box center [165, 229] width 60 height 6
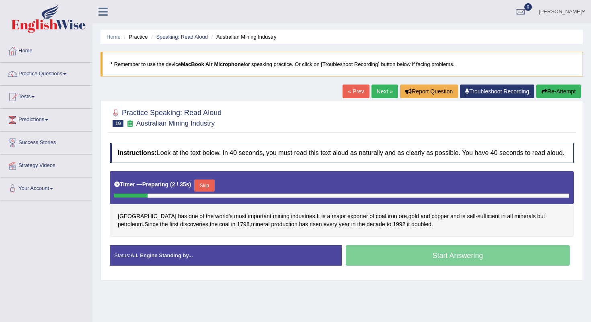
click at [208, 191] on button "Skip" at bounding box center [204, 185] width 20 height 12
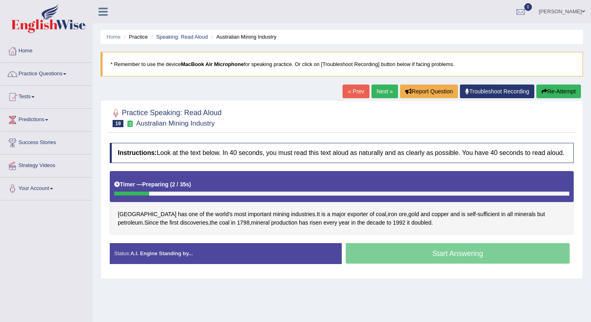
click at [393, 257] on div "Start Answering" at bounding box center [458, 254] width 232 height 23
click at [199, 66] on b "MacBook Air Microphone" at bounding box center [212, 64] width 63 height 6
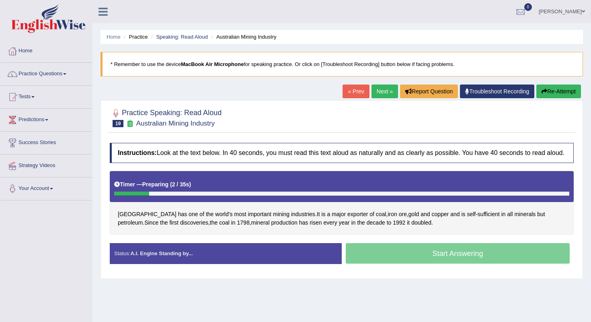
click at [199, 66] on b "MacBook Air Microphone" at bounding box center [212, 64] width 63 height 6
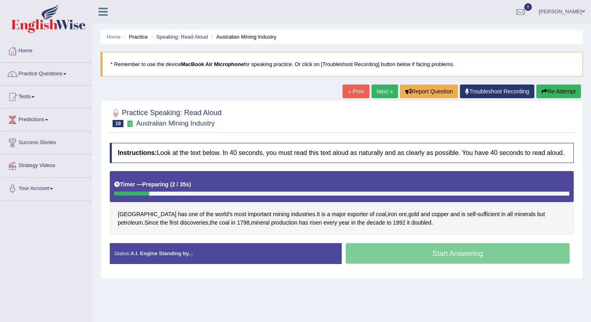
click at [223, 63] on b "MacBook Air Microphone" at bounding box center [212, 64] width 63 height 6
click at [223, 64] on b "MacBook Air Microphone" at bounding box center [212, 64] width 63 height 6
click at [377, 257] on div "Start Answering" at bounding box center [458, 254] width 232 height 23
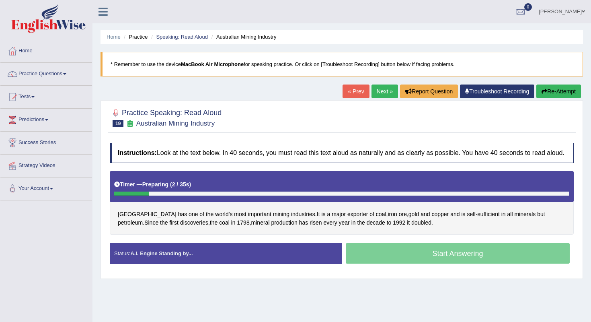
click at [377, 262] on div "Start Answering" at bounding box center [458, 254] width 232 height 23
click at [256, 219] on div "Australia has one of the world's most important mining industries . It is a maj…" at bounding box center [342, 203] width 464 height 64
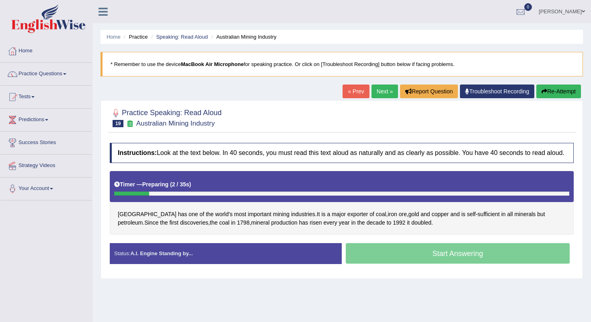
click at [256, 219] on div "Australia has one of the world's most important mining industries . It is a maj…" at bounding box center [342, 203] width 464 height 64
click at [195, 191] on div "Timer — Preparing ( 2 / 35s )" at bounding box center [341, 184] width 455 height 14
click at [196, 191] on div "Timer — Preparing ( 2 / 35s )" at bounding box center [341, 184] width 455 height 14
click at [219, 195] on div at bounding box center [341, 193] width 455 height 4
click at [378, 93] on link "Next »" at bounding box center [384, 91] width 27 height 14
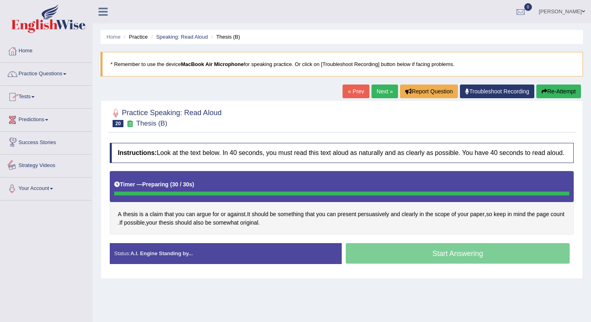
click at [47, 182] on link "Your Account" at bounding box center [46, 187] width 92 height 20
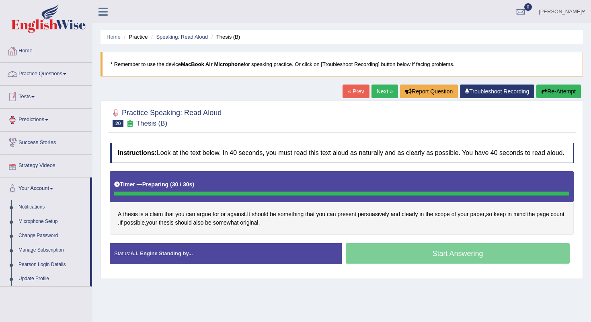
click at [40, 67] on link "Practice Questions" at bounding box center [46, 73] width 92 height 20
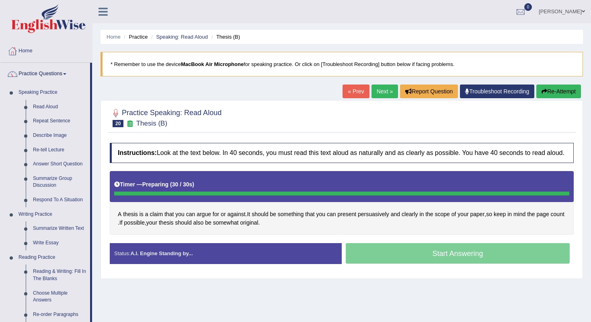
click at [298, 234] on div "A thesis is a claim that you can argue for or against . It should be something …" at bounding box center [342, 203] width 464 height 64
click at [269, 145] on h4 "Instructions: Look at the text below. In 40 seconds, you must read this text al…" at bounding box center [342, 153] width 464 height 20
click at [488, 90] on link "Troubleshoot Recording" at bounding box center [497, 91] width 74 height 14
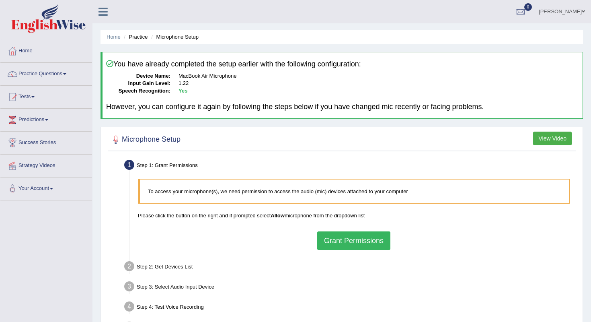
click at [279, 212] on b "Allow" at bounding box center [278, 215] width 14 height 6
click at [283, 212] on b "Allow" at bounding box center [278, 215] width 14 height 6
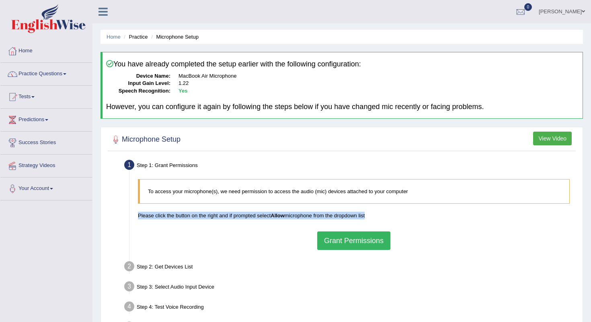
click at [283, 212] on b "Allow" at bounding box center [278, 215] width 14 height 6
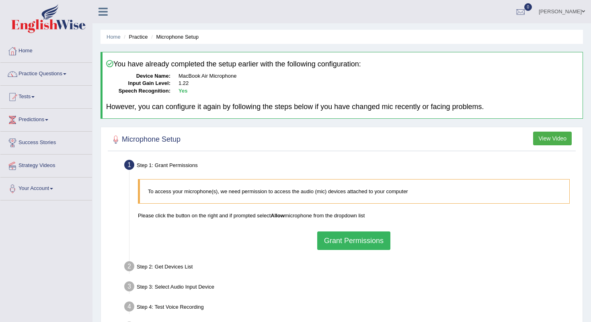
click at [279, 213] on b "Allow" at bounding box center [278, 215] width 14 height 6
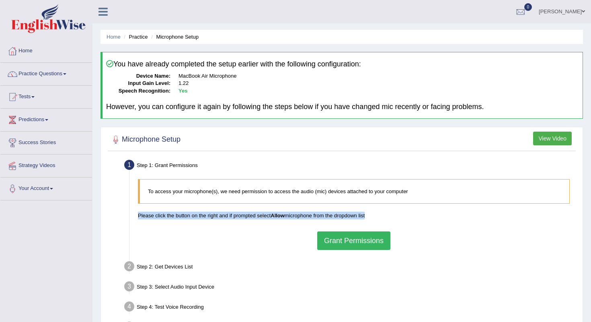
click at [279, 213] on b "Allow" at bounding box center [278, 215] width 14 height 6
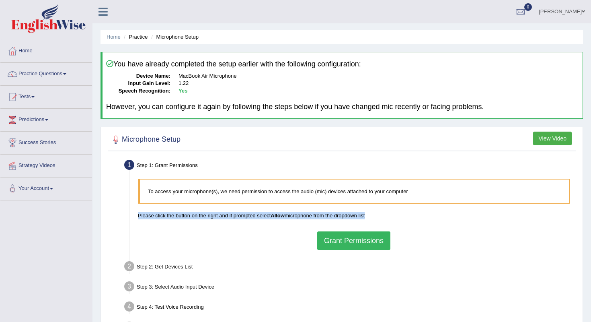
click at [279, 213] on b "Allow" at bounding box center [278, 215] width 14 height 6
click at [77, 66] on link "Practice Questions" at bounding box center [46, 73] width 92 height 20
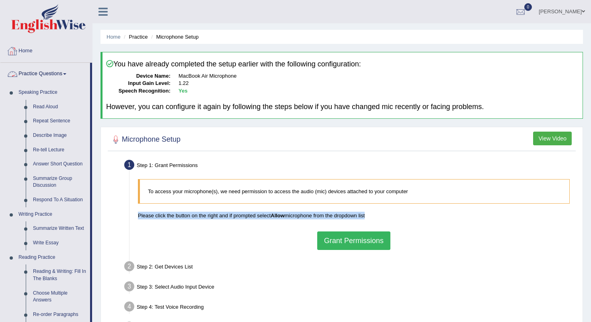
click at [66, 54] on link "Home" at bounding box center [46, 50] width 92 height 20
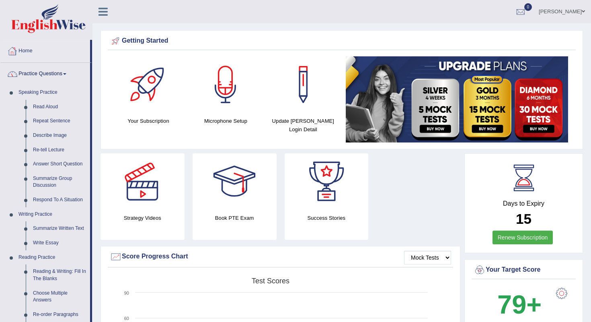
click at [37, 53] on link "Home" at bounding box center [45, 50] width 90 height 20
click at [40, 55] on link "Home" at bounding box center [45, 50] width 90 height 20
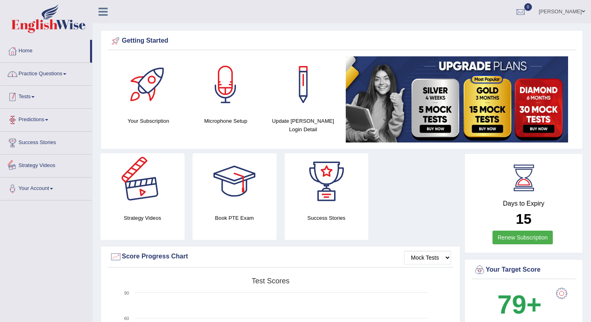
click at [43, 72] on link "Practice Questions" at bounding box center [46, 73] width 92 height 20
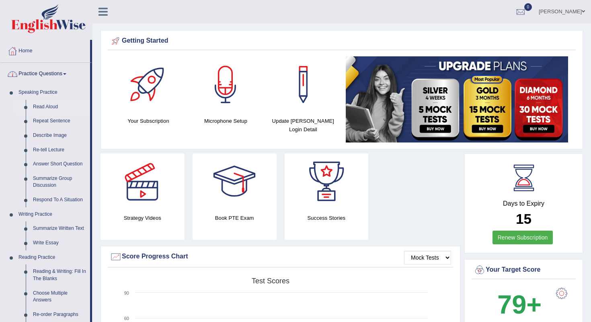
click at [45, 105] on link "Read Aloud" at bounding box center [59, 107] width 61 height 14
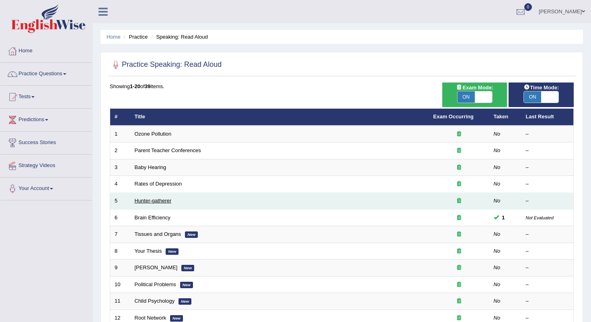
click at [151, 199] on link "Hunter-gatherer" at bounding box center [153, 200] width 37 height 6
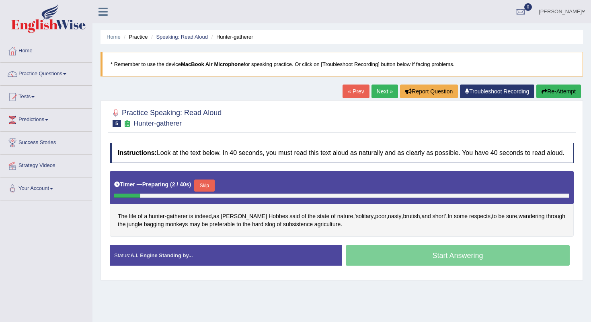
click at [394, 267] on div "Start Answering" at bounding box center [458, 256] width 232 height 23
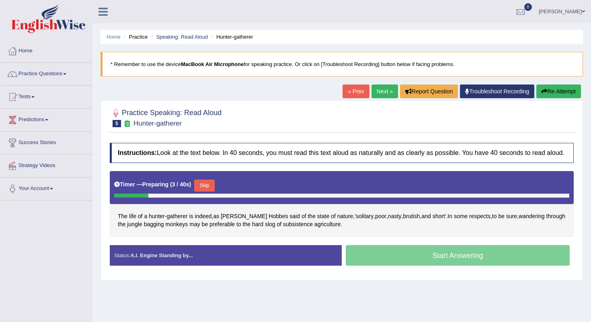
click at [394, 267] on div "Start Answering" at bounding box center [458, 256] width 232 height 23
click at [394, 273] on div "Status: A.I. Engine Standing by... Start Answering Stop Recording" at bounding box center [342, 259] width 464 height 29
click at [207, 190] on button "Skip" at bounding box center [204, 185] width 20 height 12
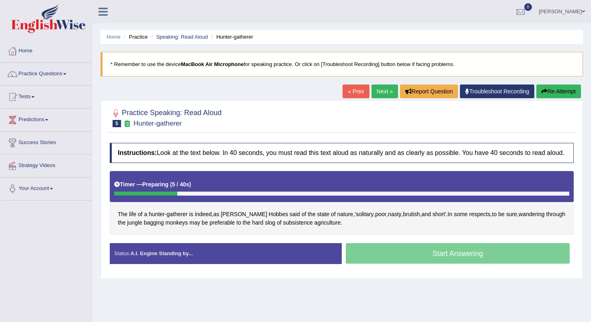
drag, startPoint x: 381, startPoint y: 261, endPoint x: 368, endPoint y: 251, distance: 17.0
click at [375, 257] on div "Start Answering" at bounding box center [458, 254] width 232 height 23
click at [368, 251] on div "Start Answering" at bounding box center [458, 254] width 232 height 23
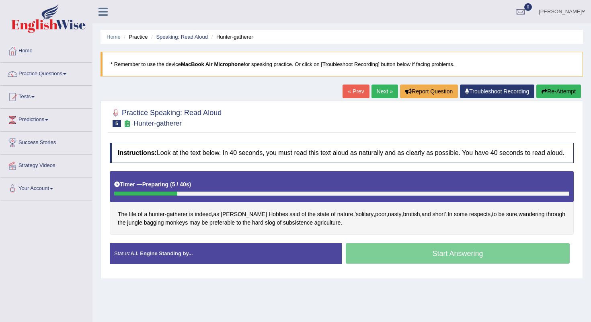
click at [368, 251] on div "Start Answering" at bounding box center [458, 254] width 232 height 23
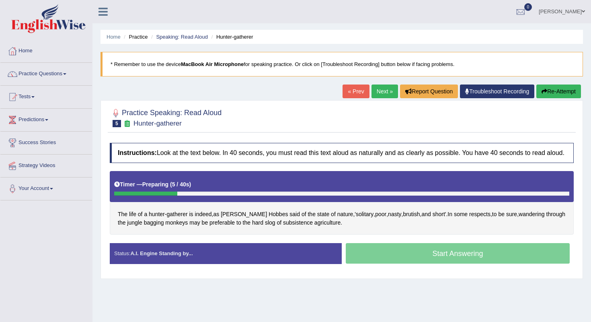
click at [368, 251] on div "Start Answering" at bounding box center [458, 254] width 232 height 23
drag, startPoint x: 480, startPoint y: 2, endPoint x: 363, endPoint y: 118, distance: 165.1
click at [363, 118] on div at bounding box center [342, 117] width 464 height 25
click at [50, 62] on li "Home" at bounding box center [46, 51] width 92 height 23
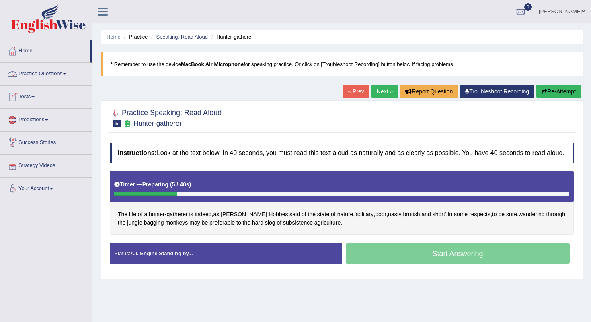
click at [50, 80] on link "Practice Questions" at bounding box center [46, 73] width 92 height 20
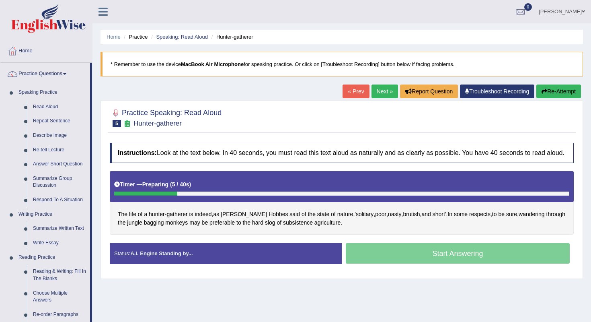
click at [50, 76] on link "Practice Questions" at bounding box center [45, 73] width 90 height 20
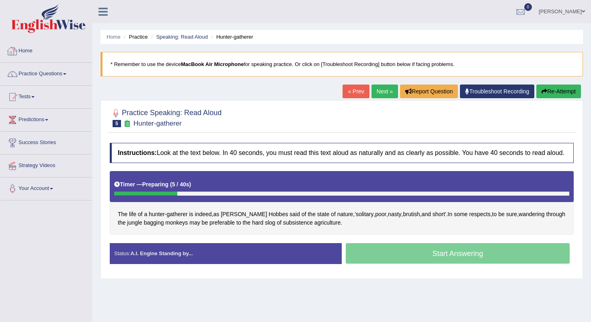
click at [142, 65] on blockquote "* Remember to use the device MacBook Air Microphone for speaking practice. Or c…" at bounding box center [341, 64] width 482 height 25
click at [207, 65] on b "MacBook Air Microphone" at bounding box center [212, 64] width 63 height 6
drag, startPoint x: 207, startPoint y: 65, endPoint x: 127, endPoint y: 55, distance: 80.2
click at [127, 55] on blockquote "* Remember to use the device MacBook Air Microphone for speaking practice. Or c…" at bounding box center [341, 64] width 482 height 25
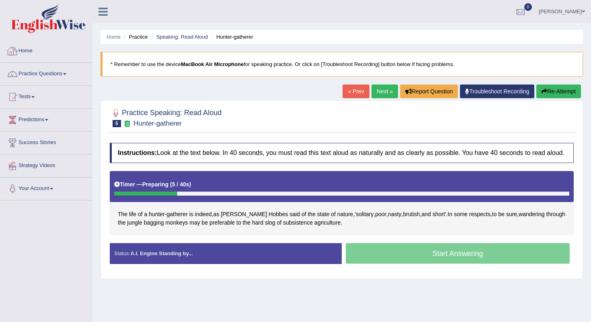
click at [38, 57] on link "Home" at bounding box center [46, 50] width 92 height 20
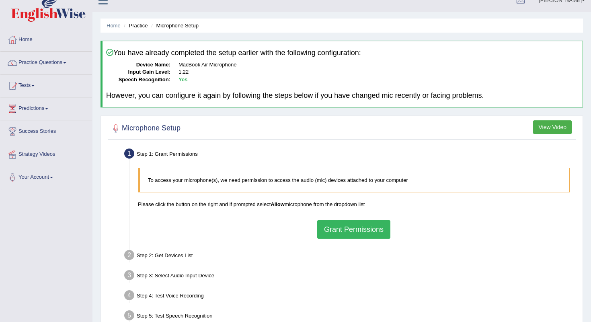
scroll to position [12, 0]
click at [341, 226] on button "Grant Permissions" at bounding box center [353, 228] width 73 height 18
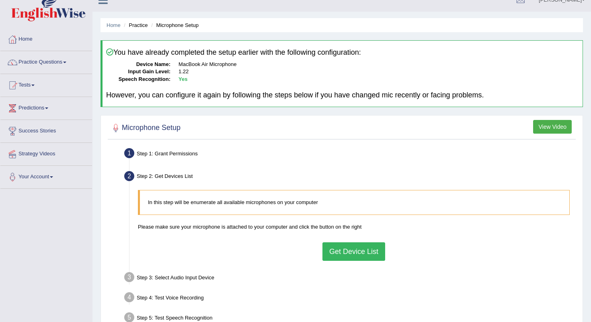
drag, startPoint x: 348, startPoint y: 256, endPoint x: 314, endPoint y: 189, distance: 76.0
click at [333, 234] on div "In this step will be enumerate all available microphones on your computer Pleas…" at bounding box center [354, 225] width 440 height 78
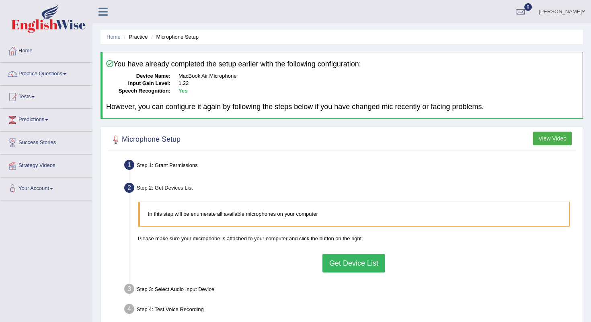
scroll to position [0, 0]
click at [61, 95] on link "Tests" at bounding box center [46, 96] width 92 height 20
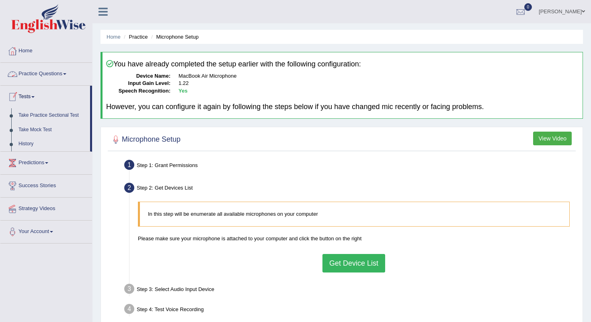
click at [143, 37] on li "Practice" at bounding box center [135, 37] width 26 height 8
click at [134, 37] on li "Practice" at bounding box center [135, 37] width 26 height 8
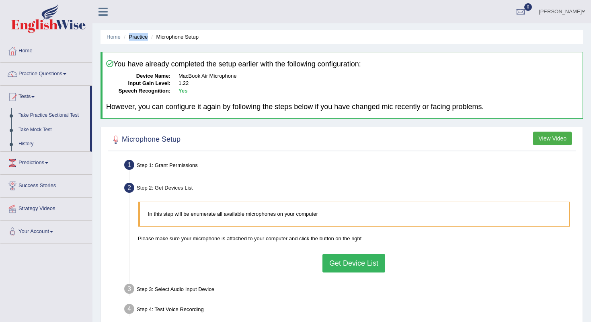
click at [134, 37] on li "Practice" at bounding box center [135, 37] width 26 height 8
click at [82, 66] on link "Practice Questions" at bounding box center [46, 73] width 92 height 20
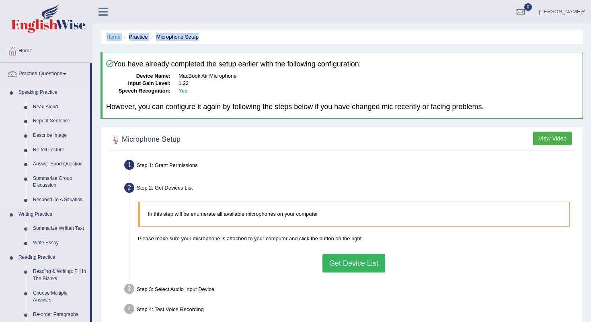
click at [45, 182] on link "Summarize Group Discussion" at bounding box center [59, 181] width 61 height 21
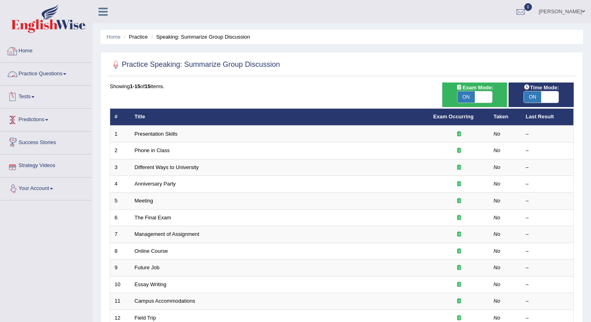
click at [67, 73] on link "Practice Questions" at bounding box center [46, 73] width 92 height 20
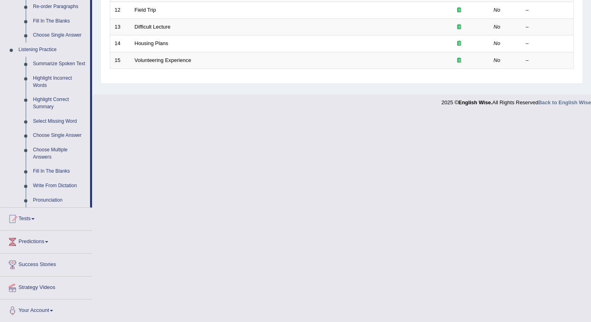
click at [38, 170] on link "Fill In The Blanks" at bounding box center [59, 171] width 61 height 14
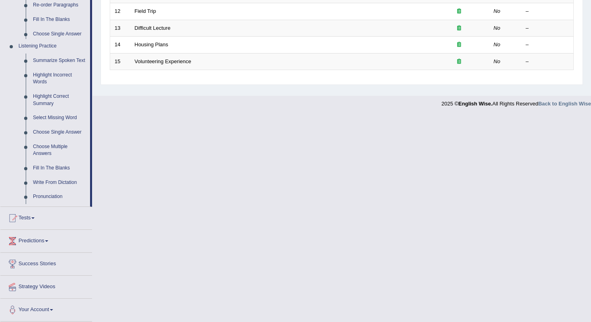
click at [38, 170] on link "Fill In The Blanks" at bounding box center [59, 168] width 61 height 14
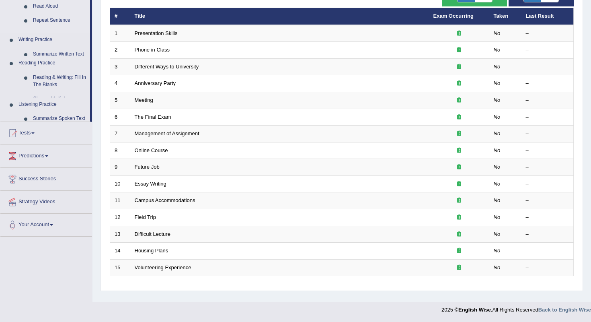
click at [38, 170] on link "Success Stories" at bounding box center [46, 178] width 92 height 20
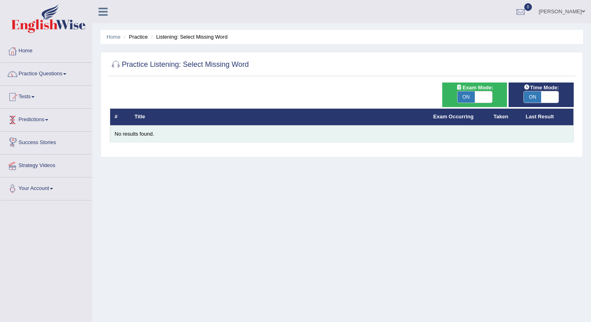
click at [133, 133] on div "No results found." at bounding box center [342, 134] width 454 height 8
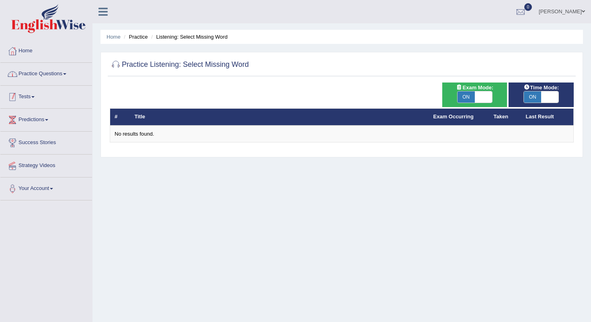
click at [61, 68] on link "Practice Questions" at bounding box center [46, 73] width 92 height 20
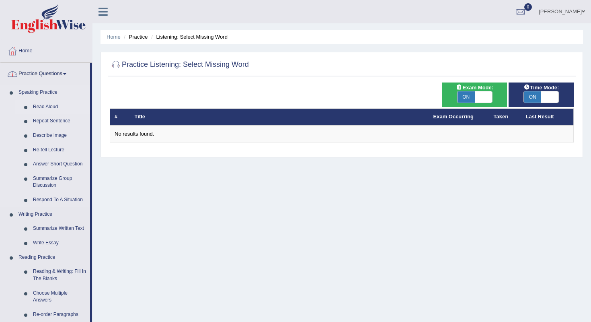
click at [42, 105] on link "Read Aloud" at bounding box center [59, 107] width 61 height 14
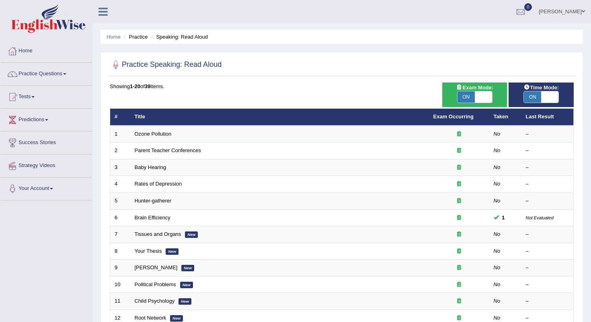
click at [475, 96] on span at bounding box center [483, 96] width 17 height 11
checkbox input "false"
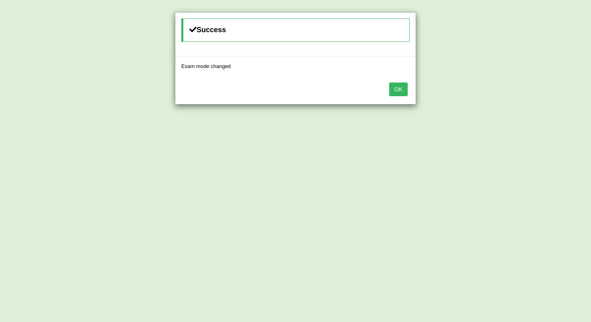
click at [398, 90] on button "OK" at bounding box center [398, 89] width 18 height 14
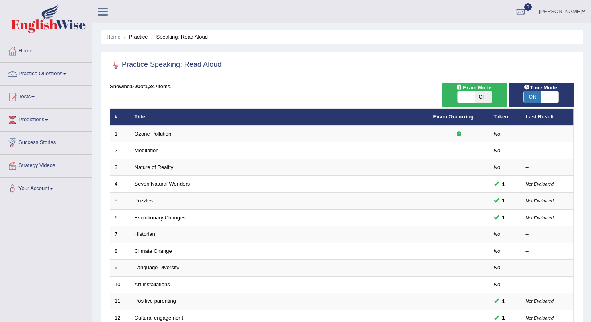
click at [536, 92] on span "ON" at bounding box center [532, 96] width 17 height 11
checkbox input "false"
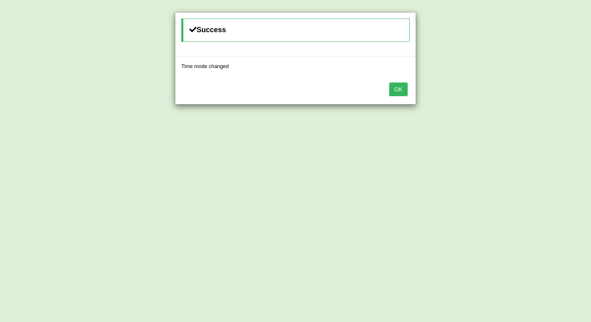
click at [401, 86] on button "OK" at bounding box center [398, 89] width 18 height 14
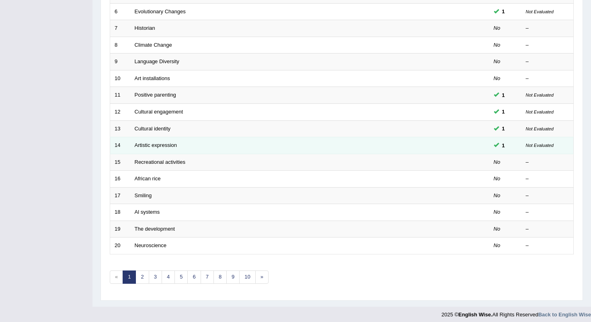
scroll to position [205, 0]
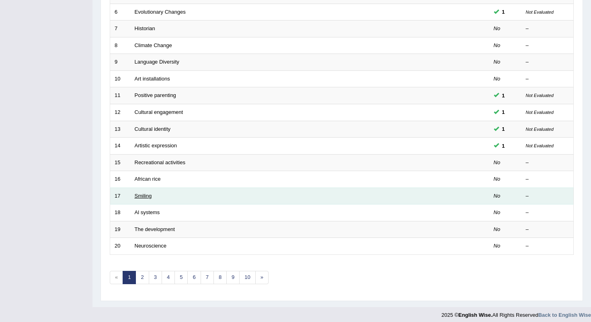
click at [140, 193] on link "Smiling" at bounding box center [143, 196] width 17 height 6
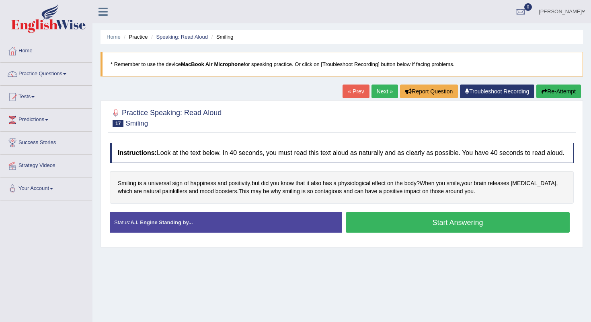
click at [402, 231] on button "Start Answering" at bounding box center [458, 222] width 224 height 20
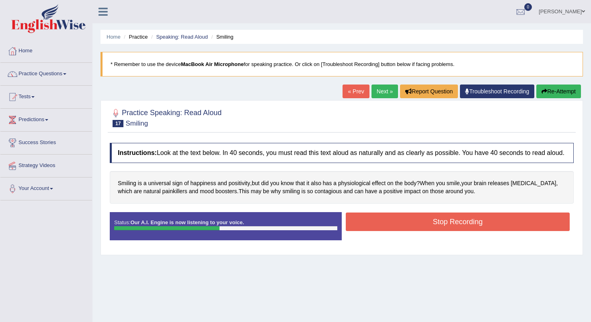
click at [402, 227] on button "Stop Recording" at bounding box center [458, 221] width 224 height 18
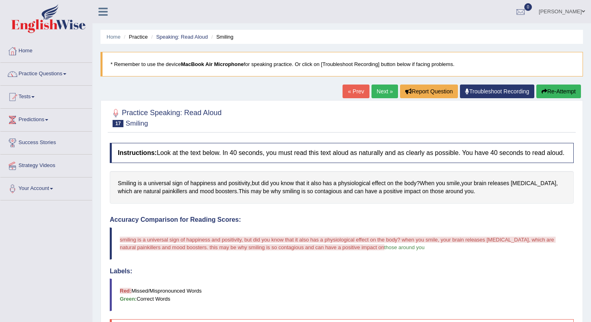
click at [377, 90] on link "Next »" at bounding box center [384, 91] width 27 height 14
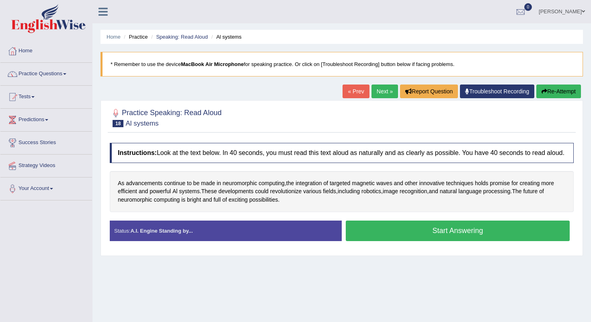
click at [371, 236] on button "Start Answering" at bounding box center [458, 230] width 224 height 20
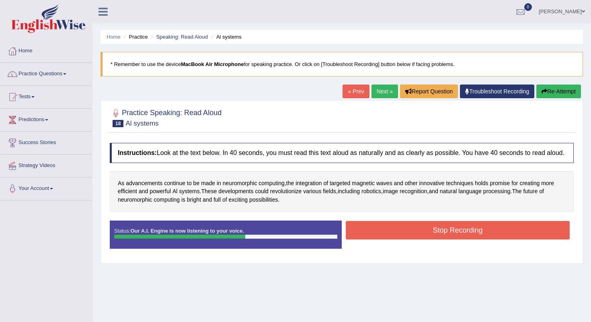
click at [382, 236] on button "Stop Recording" at bounding box center [458, 230] width 224 height 18
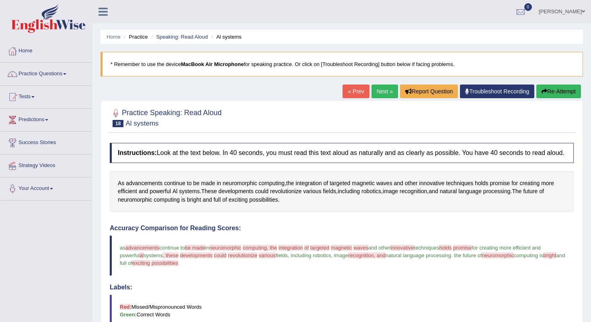
click at [376, 91] on link "Next »" at bounding box center [384, 91] width 27 height 14
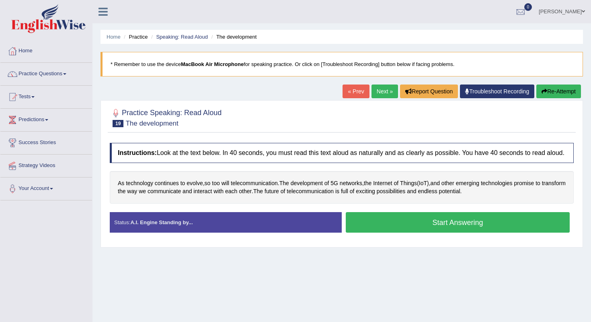
click at [441, 232] on button "Start Answering" at bounding box center [458, 222] width 224 height 20
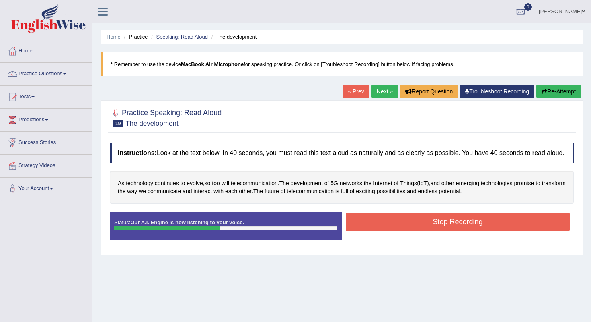
click at [447, 218] on div "Instructions: Look at the text below. In 40 seconds, you must read this text al…" at bounding box center [342, 195] width 468 height 112
click at [441, 231] on button "Stop Recording" at bounding box center [458, 221] width 224 height 18
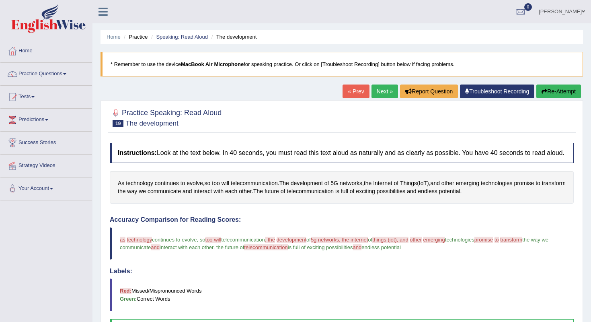
click at [380, 89] on link "Next »" at bounding box center [384, 91] width 27 height 14
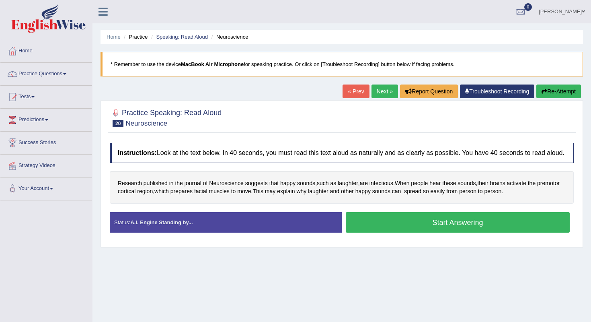
click at [411, 227] on button "Start Answering" at bounding box center [458, 222] width 224 height 20
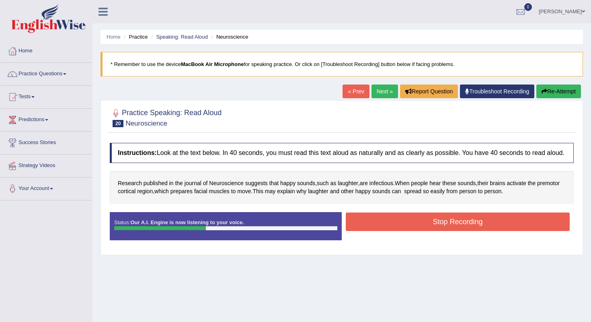
click at [411, 227] on button "Stop Recording" at bounding box center [458, 221] width 224 height 18
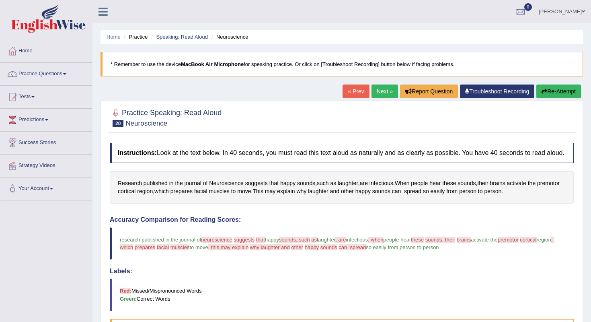
click at [376, 86] on link "Next »" at bounding box center [384, 91] width 27 height 14
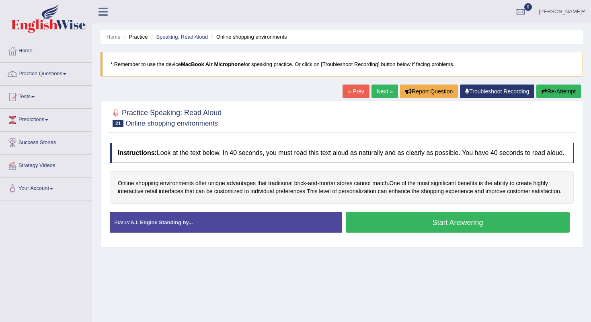
click at [419, 232] on button "Start Answering" at bounding box center [458, 222] width 224 height 20
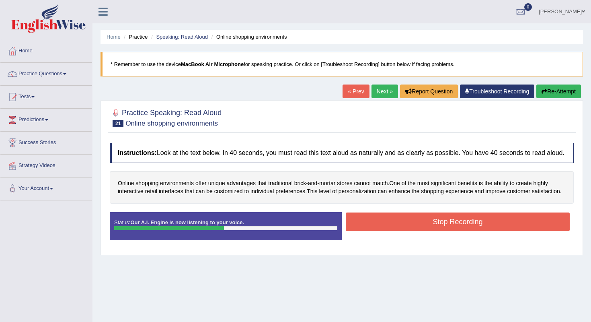
click at [422, 231] on button "Stop Recording" at bounding box center [458, 221] width 224 height 18
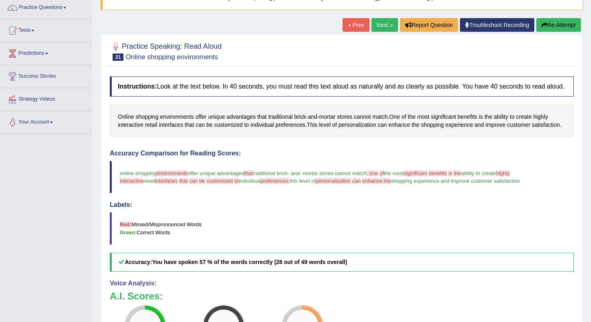
scroll to position [58, 0]
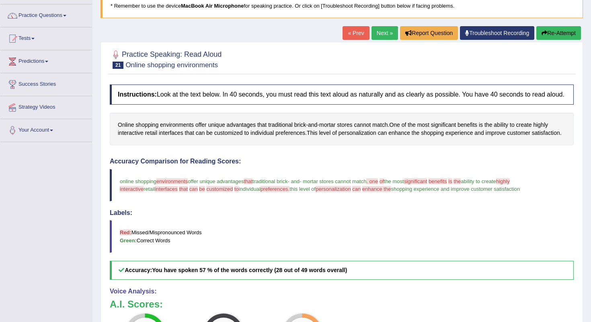
click at [383, 30] on link "Next »" at bounding box center [384, 33] width 27 height 14
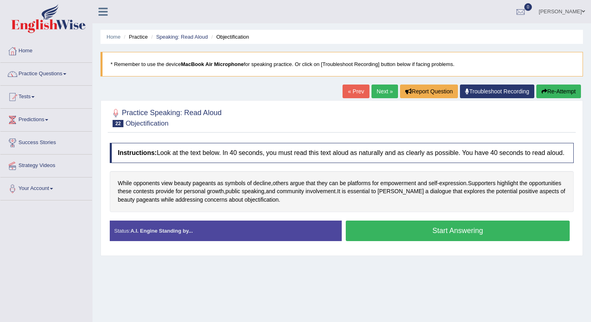
click at [396, 239] on button "Start Answering" at bounding box center [458, 230] width 224 height 20
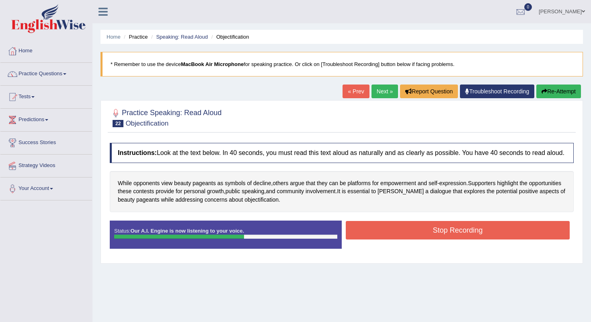
click at [396, 239] on button "Stop Recording" at bounding box center [458, 230] width 224 height 18
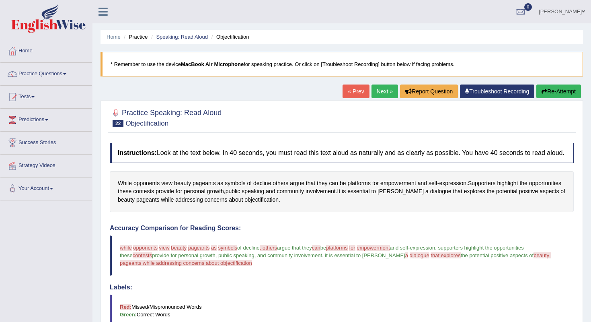
click at [374, 91] on link "Next »" at bounding box center [384, 91] width 27 height 14
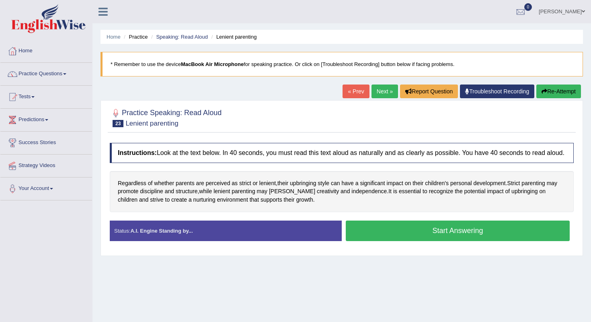
click at [433, 239] on button "Start Answering" at bounding box center [458, 230] width 224 height 20
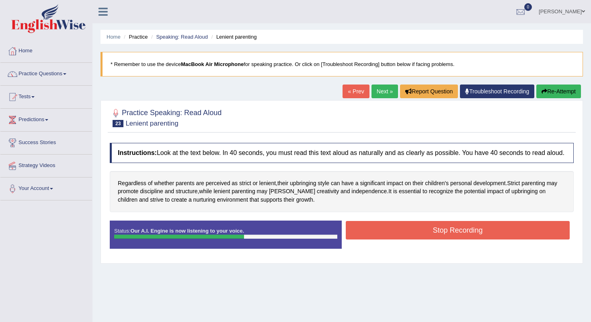
click at [448, 236] on button "Stop Recording" at bounding box center [458, 230] width 224 height 18
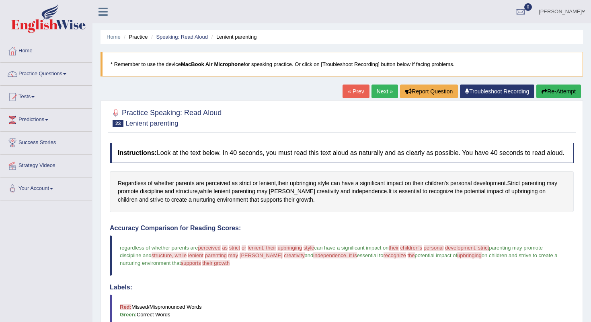
click at [374, 92] on link "Next »" at bounding box center [384, 91] width 27 height 14
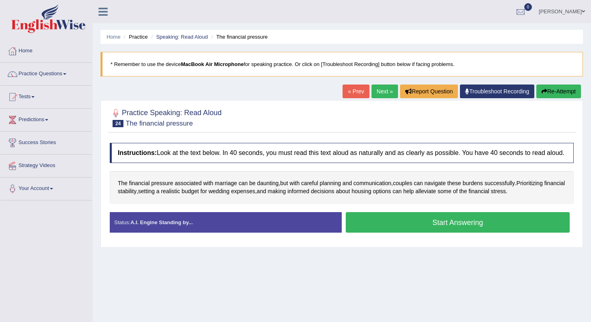
click at [396, 223] on button "Start Answering" at bounding box center [458, 222] width 224 height 20
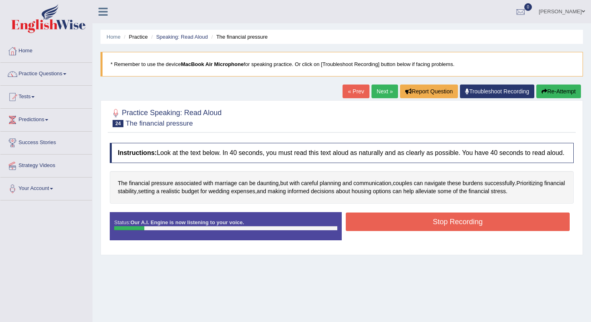
click at [396, 223] on button "Stop Recording" at bounding box center [458, 221] width 224 height 18
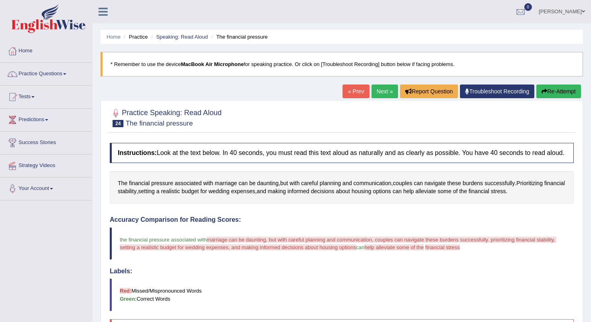
click at [543, 91] on icon "button" at bounding box center [544, 91] width 6 height 6
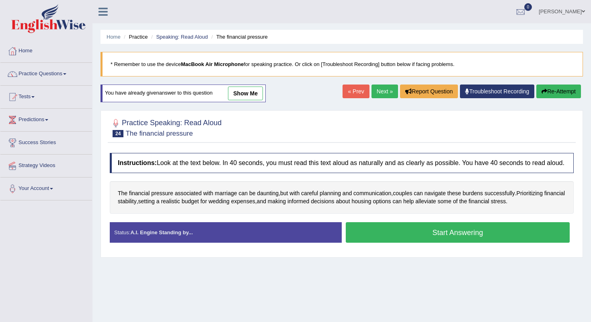
click at [446, 236] on button "Start Answering" at bounding box center [458, 232] width 224 height 20
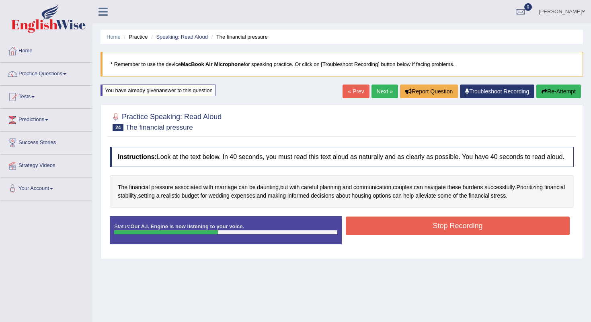
click at [448, 230] on button "Stop Recording" at bounding box center [458, 225] width 224 height 18
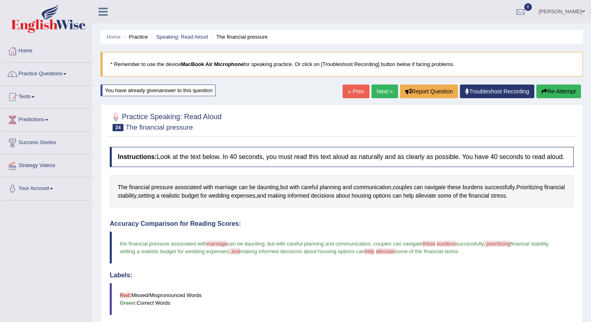
click at [381, 89] on link "Next »" at bounding box center [384, 91] width 27 height 14
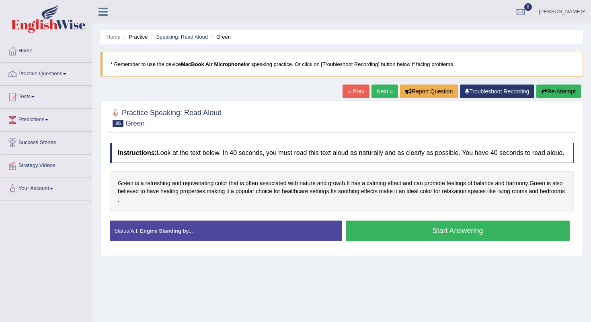
click at [455, 235] on button "Start Answering" at bounding box center [458, 230] width 224 height 20
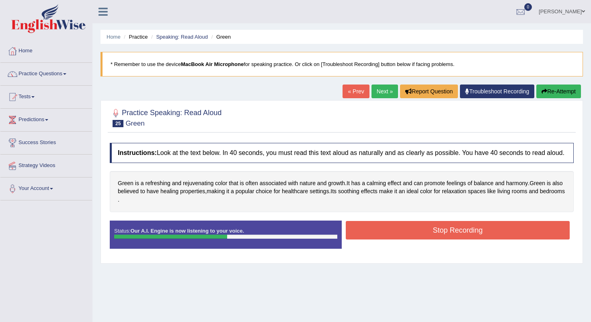
click at [455, 235] on button "Stop Recording" at bounding box center [458, 230] width 224 height 18
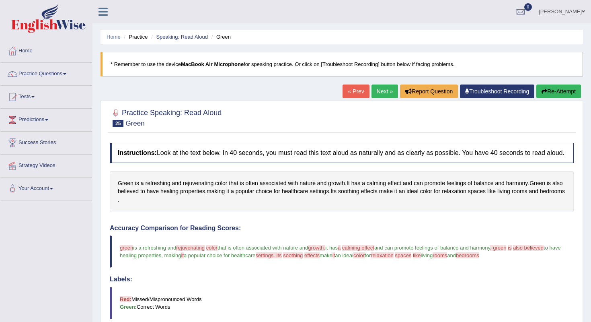
click at [377, 91] on link "Next »" at bounding box center [384, 91] width 27 height 14
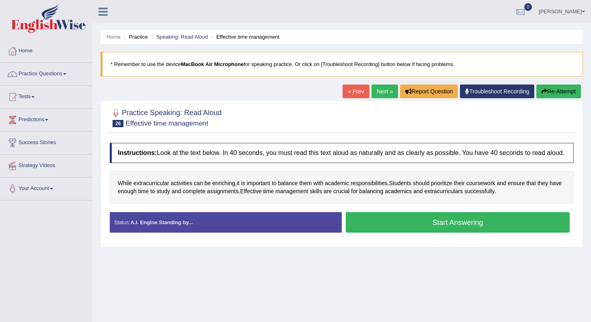
click at [416, 222] on button "Start Answering" at bounding box center [458, 222] width 224 height 20
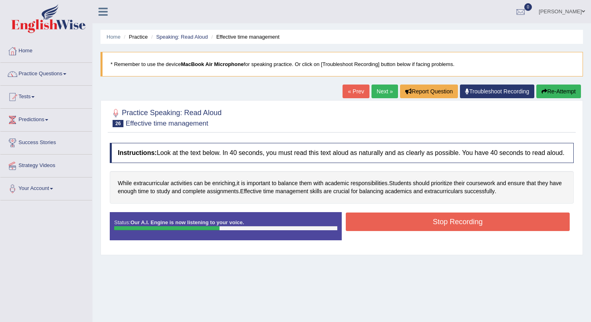
click at [428, 229] on button "Stop Recording" at bounding box center [458, 221] width 224 height 18
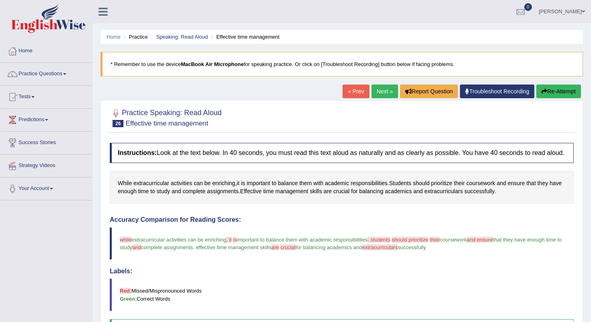
click at [379, 91] on link "Next »" at bounding box center [384, 91] width 27 height 14
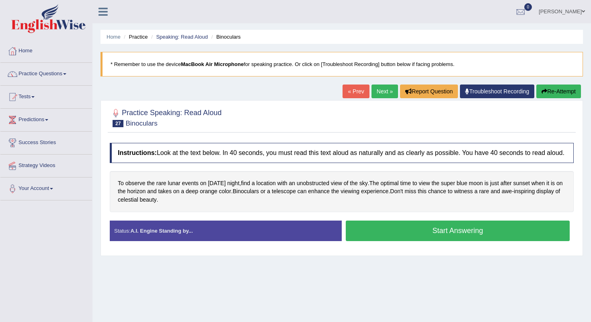
click at [399, 241] on button "Start Answering" at bounding box center [458, 230] width 224 height 20
click at [396, 238] on button "Start Answering" at bounding box center [458, 230] width 224 height 20
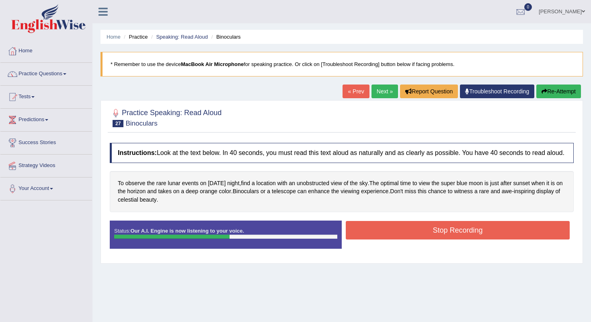
click at [396, 238] on button "Stop Recording" at bounding box center [458, 230] width 224 height 18
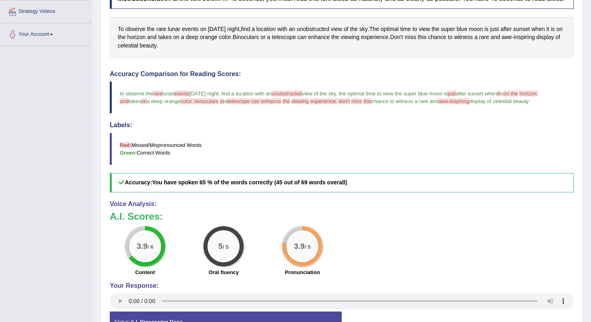
scroll to position [184, 0]
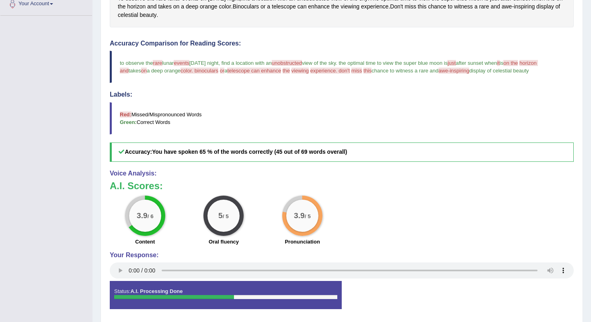
click at [127, 272] on audio at bounding box center [342, 270] width 464 height 16
click at [129, 276] on audio at bounding box center [342, 270] width 464 height 16
click at [129, 275] on audio at bounding box center [342, 270] width 464 height 16
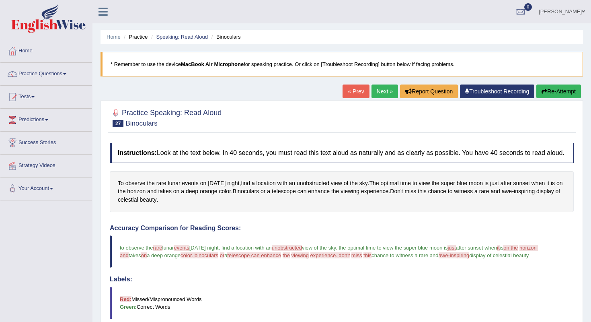
scroll to position [0, 0]
click at [379, 84] on div "Home Practice Speaking: Read Aloud Binoculars * Remember to use the device MacB…" at bounding box center [341, 257] width 498 height 514
click at [377, 89] on link "Next »" at bounding box center [384, 91] width 27 height 14
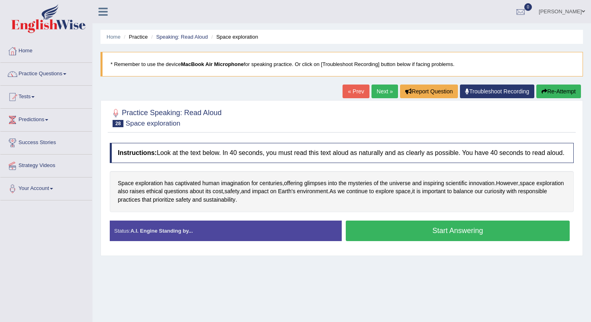
click at [429, 236] on button "Start Answering" at bounding box center [458, 230] width 224 height 20
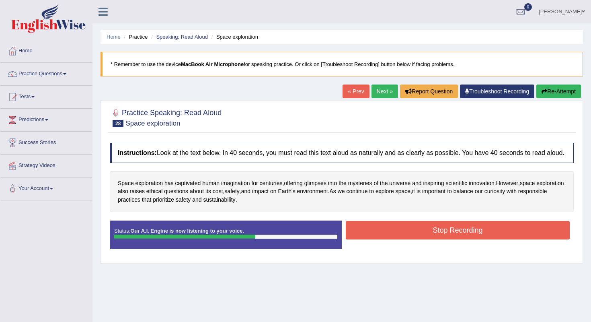
click at [429, 236] on button "Stop Recording" at bounding box center [458, 230] width 224 height 18
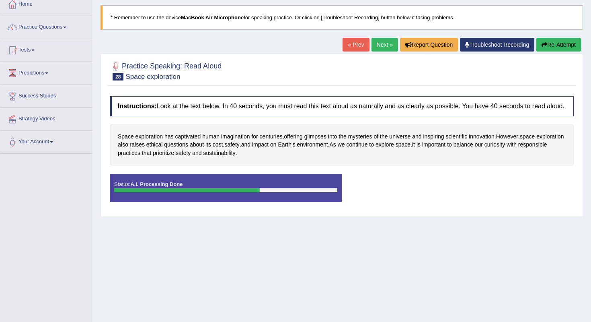
scroll to position [50, 1]
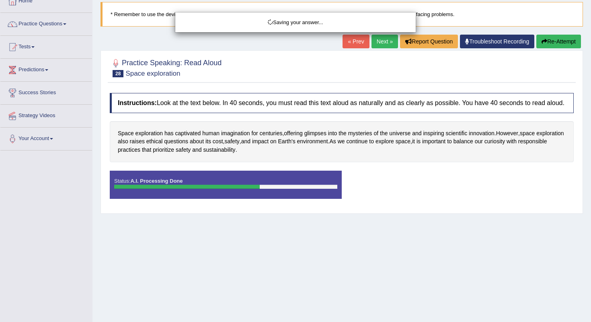
click at [428, 213] on div "Saving your answer..." at bounding box center [295, 161] width 591 height 322
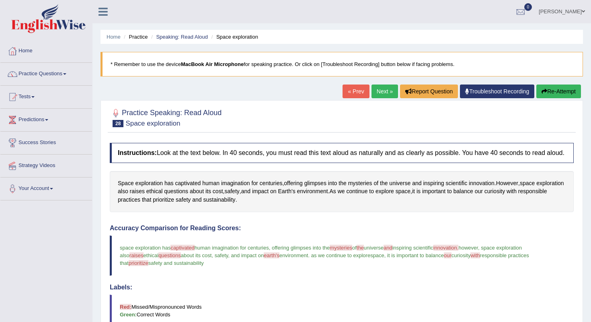
scroll to position [0, 0]
click at [376, 88] on link "Next »" at bounding box center [384, 91] width 27 height 14
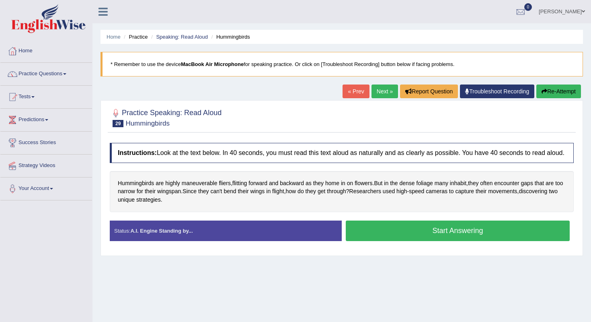
click at [445, 241] on button "Start Answering" at bounding box center [458, 230] width 224 height 20
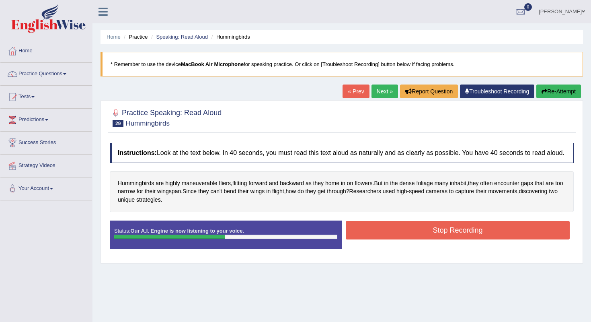
click at [453, 238] on button "Stop Recording" at bounding box center [458, 230] width 224 height 18
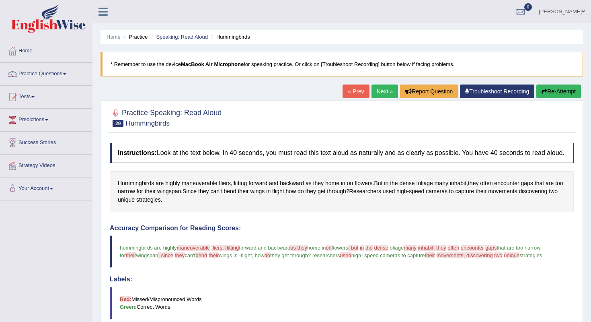
click at [380, 89] on link "Next »" at bounding box center [384, 91] width 27 height 14
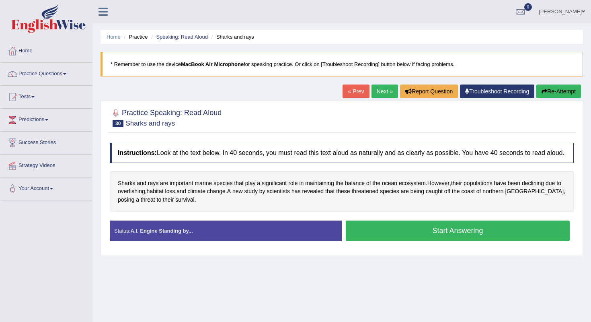
click at [459, 233] on button "Start Answering" at bounding box center [458, 230] width 224 height 20
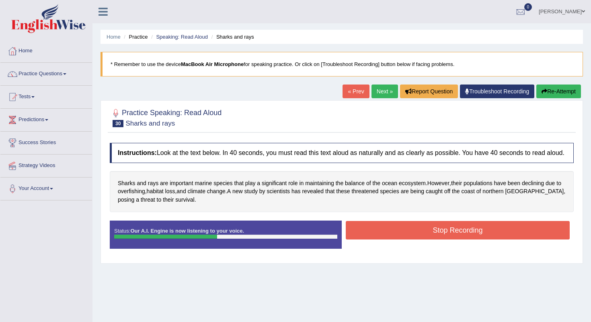
click at [461, 238] on button "Stop Recording" at bounding box center [458, 230] width 224 height 18
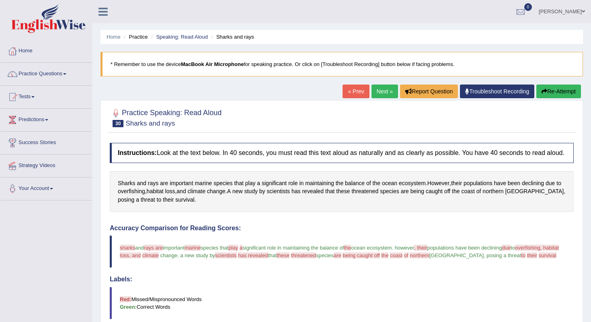
click at [380, 89] on link "Next »" at bounding box center [384, 91] width 27 height 14
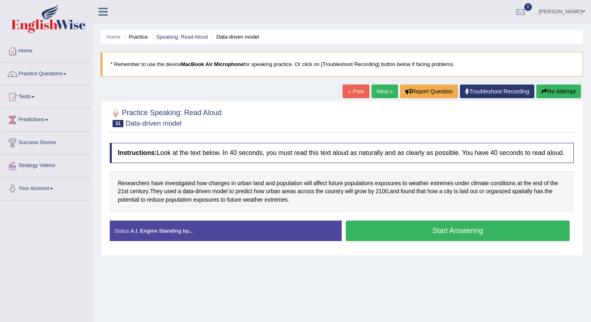
click at [428, 238] on button "Start Answering" at bounding box center [458, 230] width 224 height 20
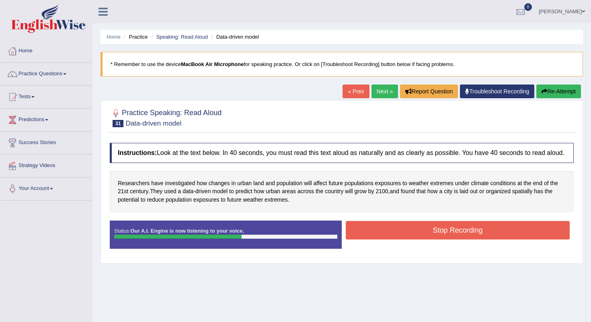
scroll to position [19, 0]
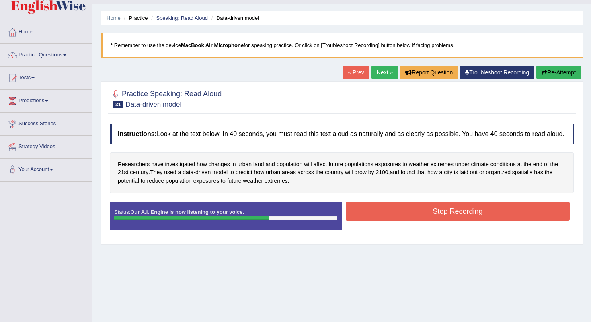
click at [402, 220] on button "Stop Recording" at bounding box center [458, 211] width 224 height 18
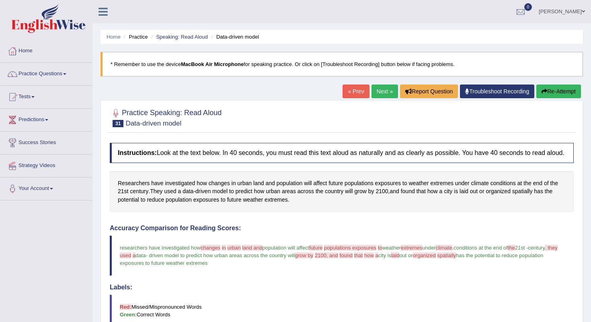
scroll to position [0, 0]
click at [379, 88] on link "Next »" at bounding box center [384, 91] width 27 height 14
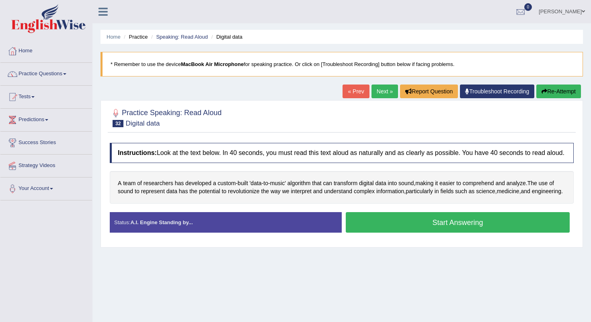
click at [435, 232] on button "Start Answering" at bounding box center [458, 222] width 224 height 20
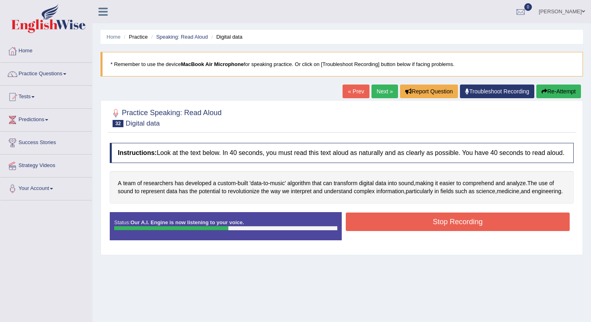
click at [435, 231] on button "Stop Recording" at bounding box center [458, 221] width 224 height 18
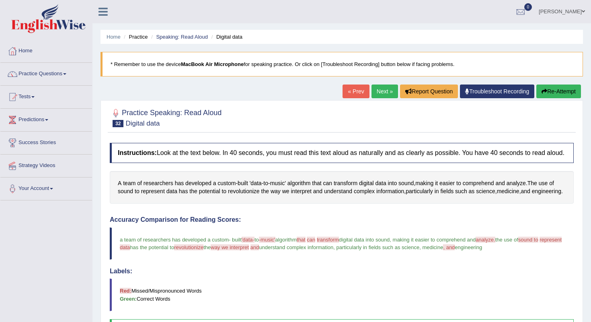
click at [372, 90] on link "Next »" at bounding box center [384, 91] width 27 height 14
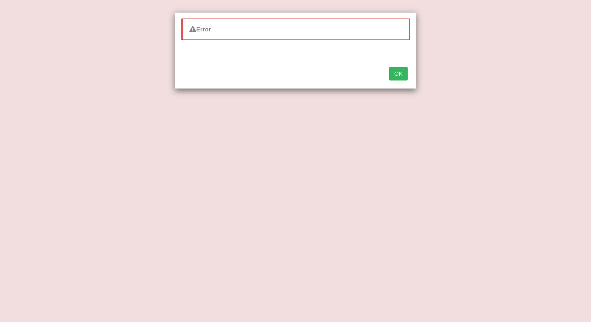
drag, startPoint x: 422, startPoint y: 4, endPoint x: 426, endPoint y: 211, distance: 206.2
click at [426, 211] on div "Error OK" at bounding box center [295, 161] width 591 height 322
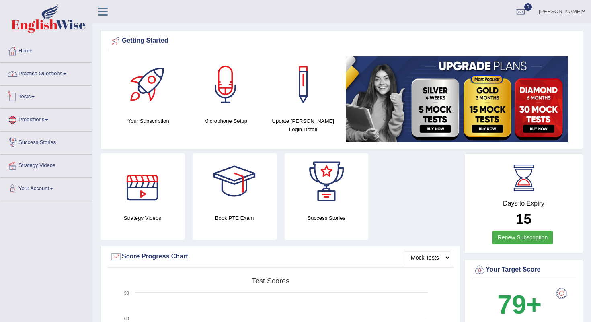
click at [37, 76] on link "Practice Questions" at bounding box center [46, 73] width 92 height 20
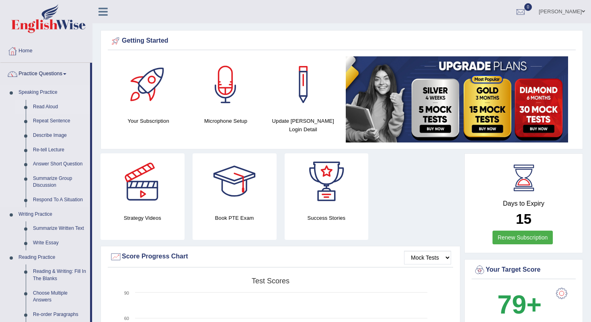
click at [45, 104] on link "Read Aloud" at bounding box center [59, 107] width 61 height 14
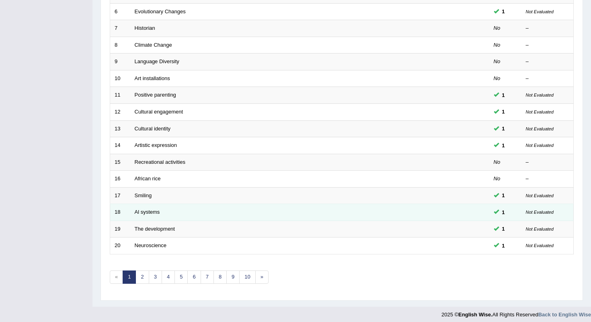
scroll to position [205, 0]
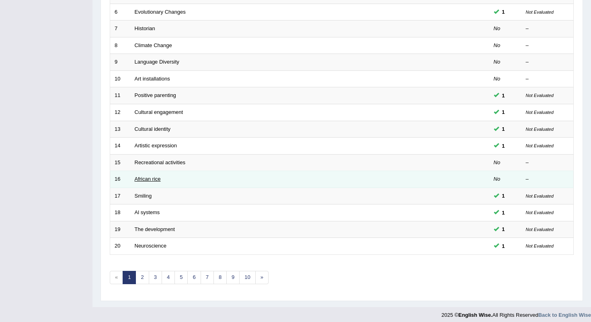
click at [139, 176] on link "African rice" at bounding box center [148, 179] width 26 height 6
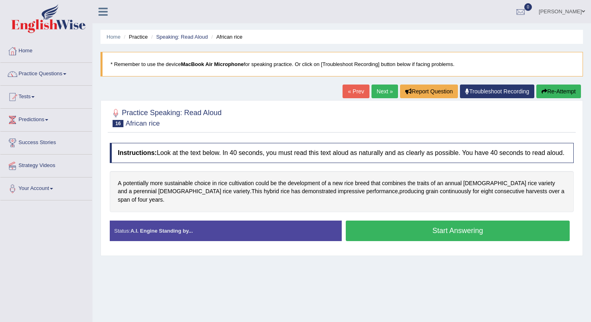
click at [385, 234] on button "Start Answering" at bounding box center [458, 230] width 224 height 20
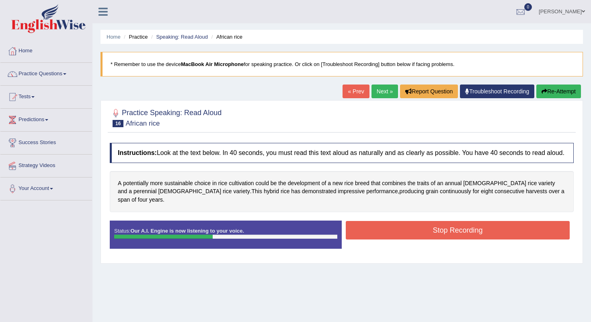
click at [386, 230] on button "Stop Recording" at bounding box center [458, 230] width 224 height 18
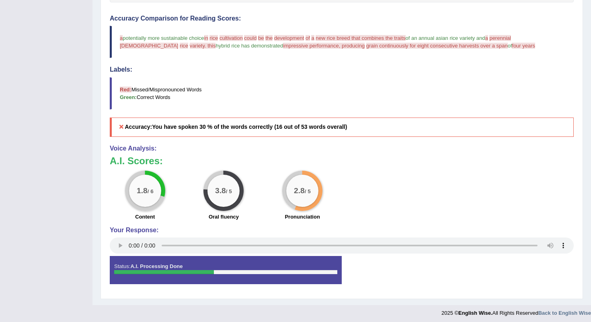
scroll to position [209, 0]
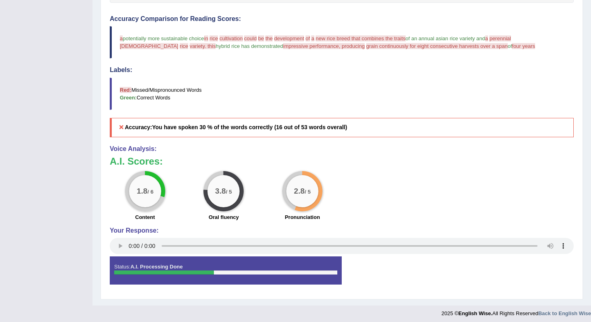
click at [129, 241] on audio at bounding box center [342, 246] width 464 height 16
click at [130, 242] on audio at bounding box center [342, 246] width 464 height 16
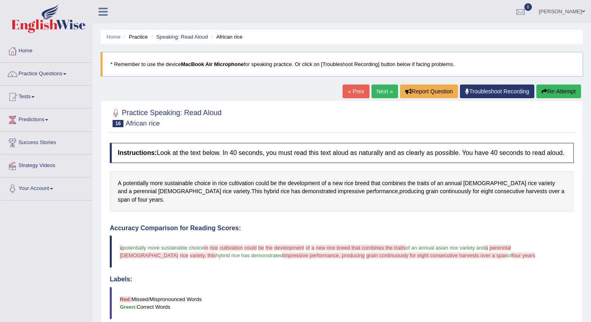
scroll to position [0, 0]
click at [377, 92] on link "Next »" at bounding box center [384, 91] width 27 height 14
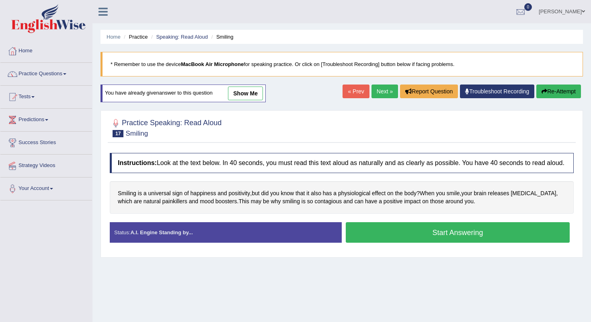
click at [423, 242] on button "Start Answering" at bounding box center [458, 232] width 224 height 20
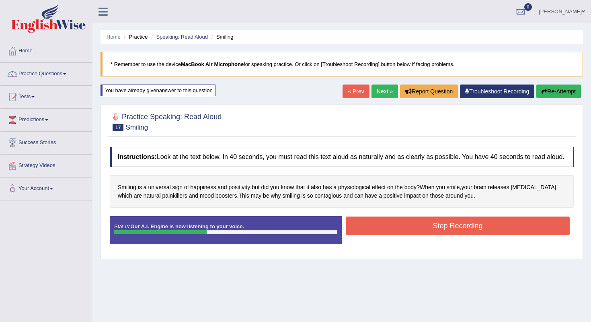
click at [423, 234] on button "Stop Recording" at bounding box center [458, 225] width 224 height 18
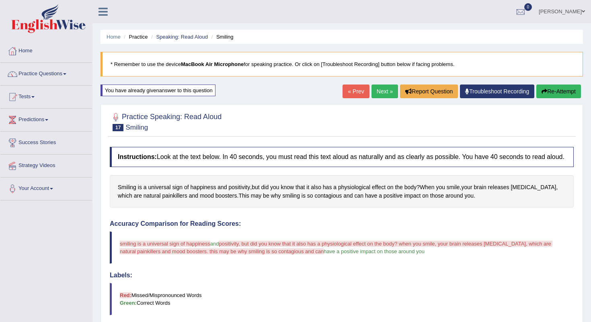
click at [377, 90] on link "Next »" at bounding box center [384, 91] width 27 height 14
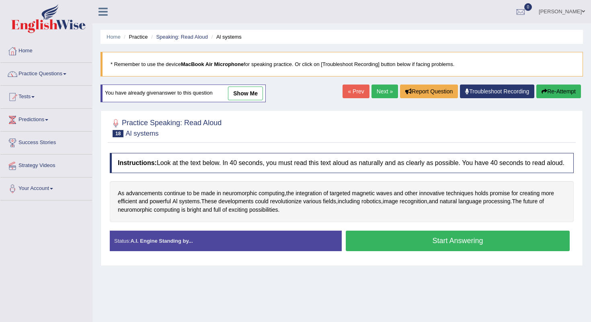
click at [420, 242] on button "Start Answering" at bounding box center [458, 240] width 224 height 20
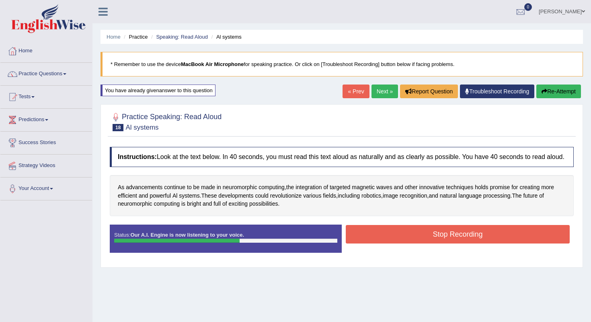
click at [464, 242] on button "Stop Recording" at bounding box center [458, 234] width 224 height 18
